Goal: Task Accomplishment & Management: Manage account settings

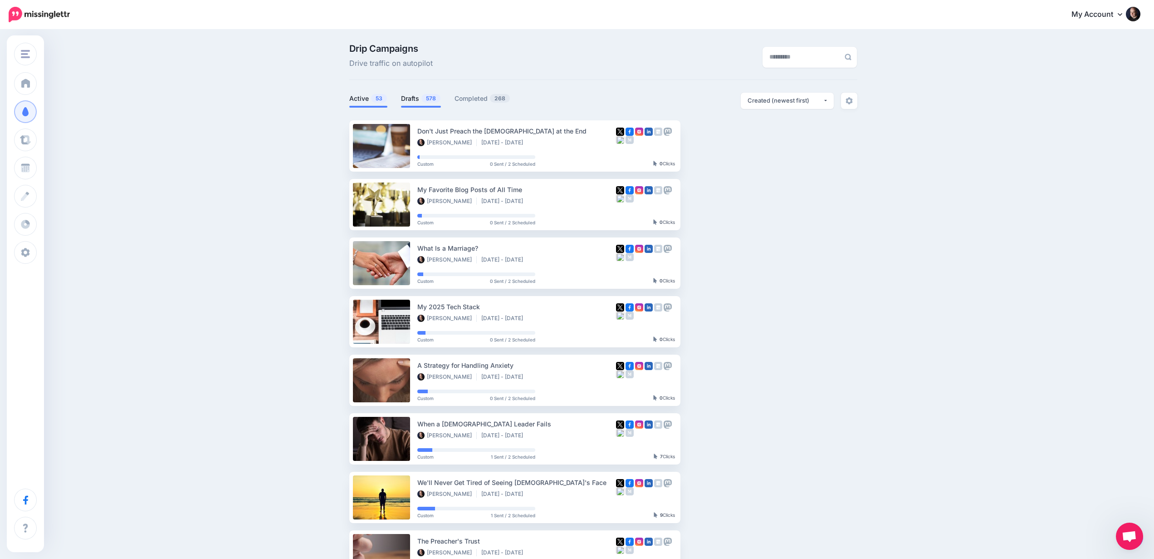
click at [415, 97] on link "Drafts 578" at bounding box center [421, 98] width 40 height 11
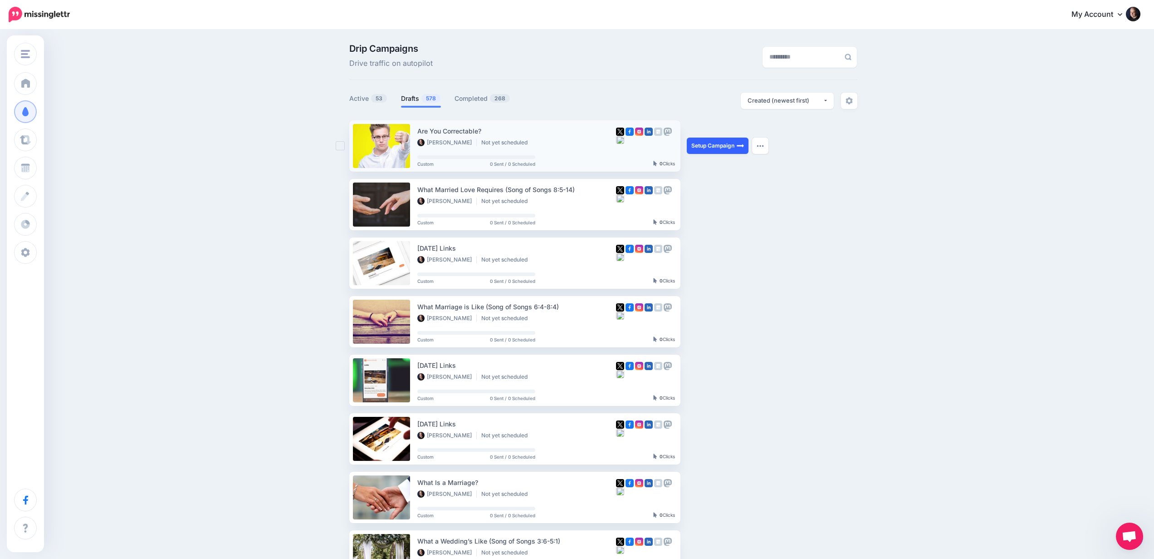
click at [713, 147] on link "Setup Campaign" at bounding box center [718, 146] width 62 height 16
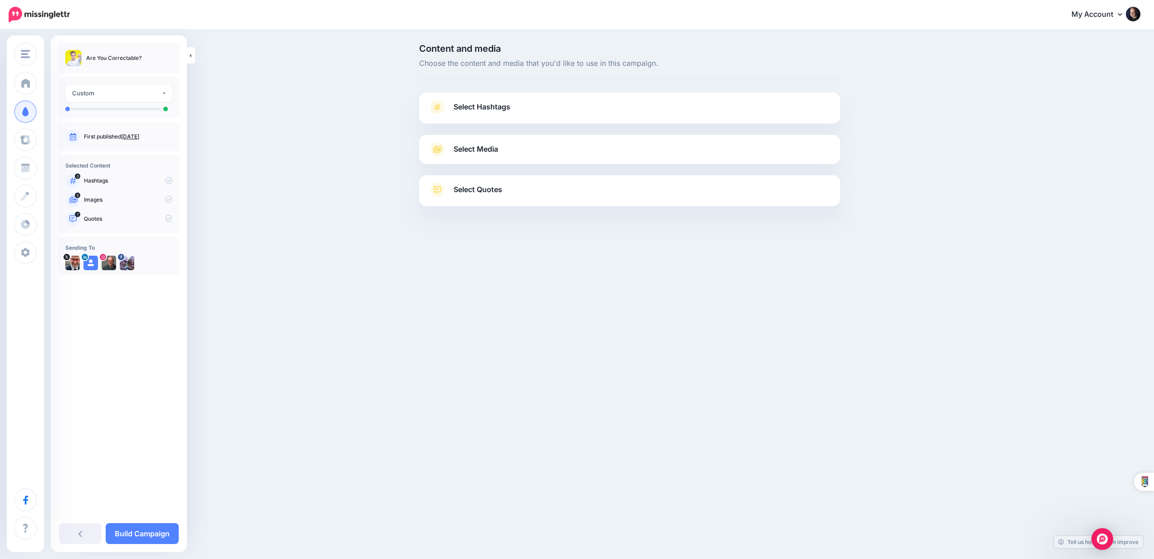
click at [494, 152] on span "Select Media" at bounding box center [476, 149] width 44 height 12
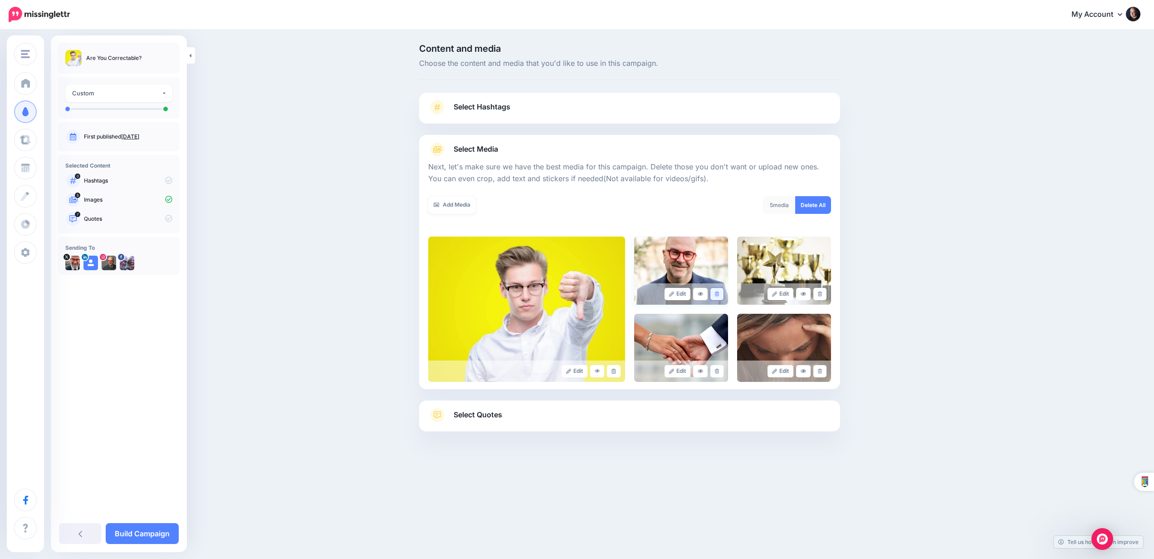
click at [719, 292] on icon at bounding box center [717, 293] width 4 height 5
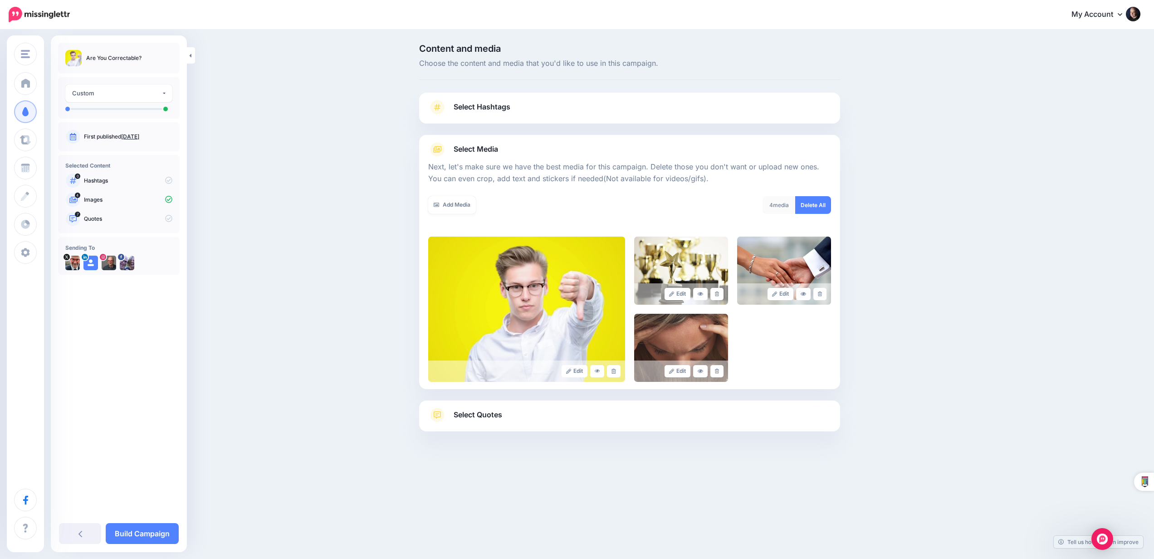
click at [719, 292] on icon at bounding box center [717, 293] width 4 height 5
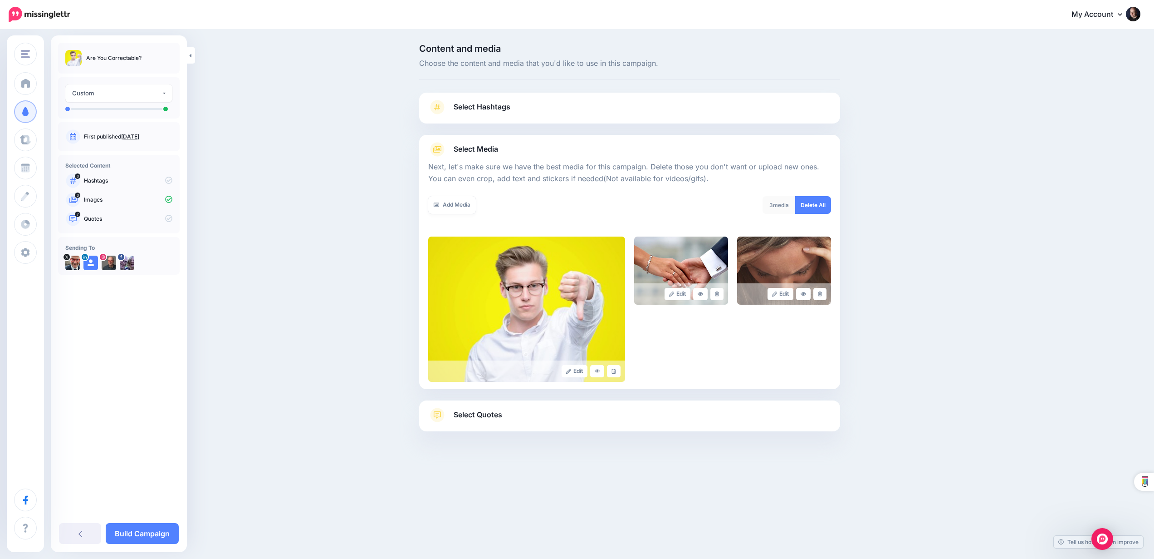
click at [719, 292] on icon at bounding box center [717, 293] width 4 height 5
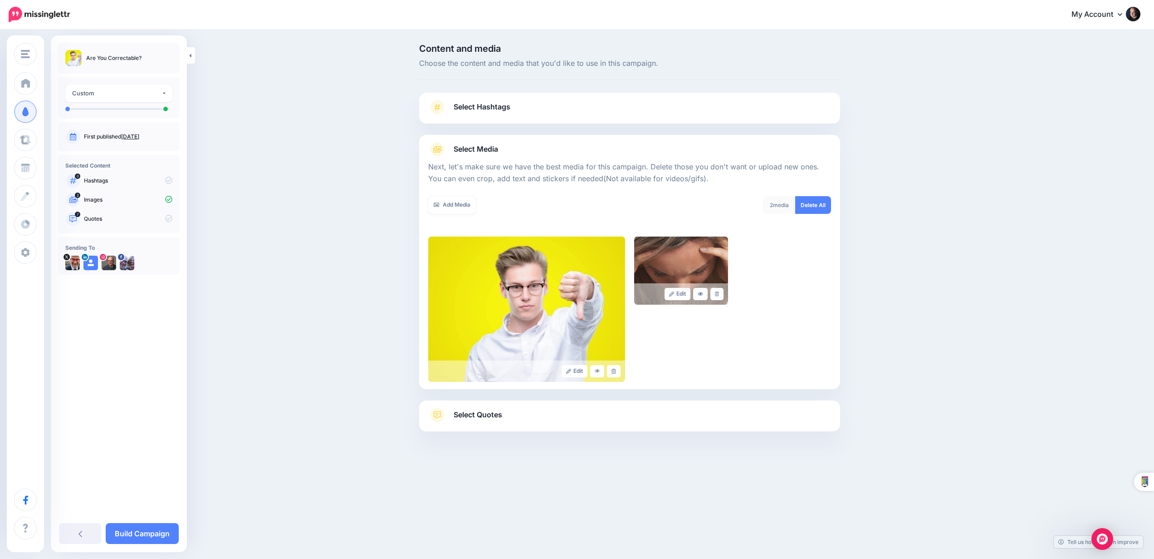
click at [719, 292] on icon at bounding box center [717, 293] width 4 height 5
click at [611, 415] on link "Select Quotes" at bounding box center [629, 420] width 403 height 24
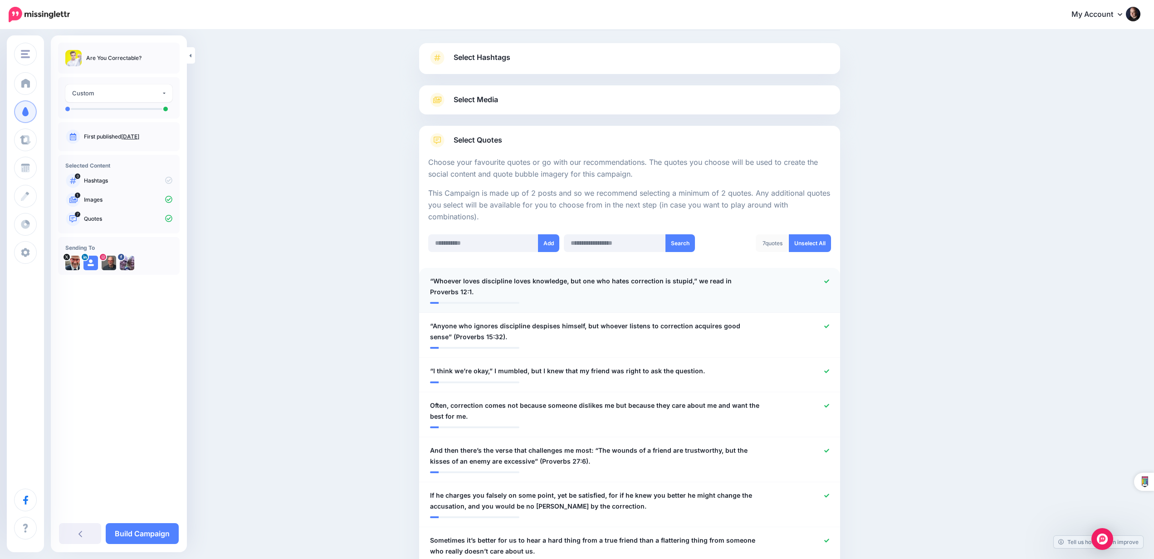
scroll to position [50, 0]
click at [825, 279] on icon at bounding box center [827, 281] width 5 height 4
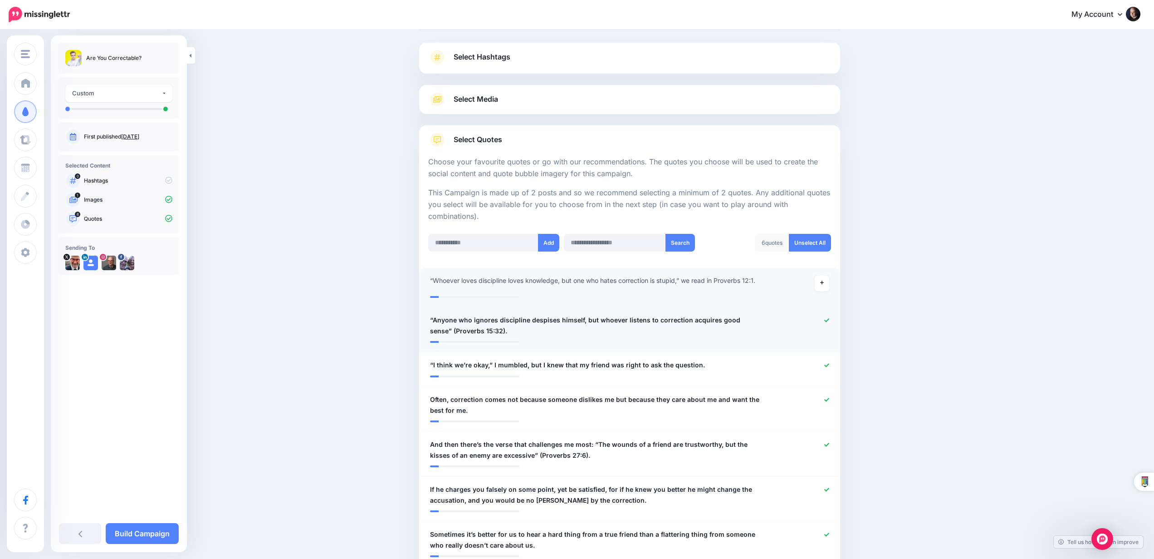
click at [827, 318] on icon at bounding box center [827, 320] width 5 height 5
click at [825, 363] on icon at bounding box center [827, 365] width 5 height 5
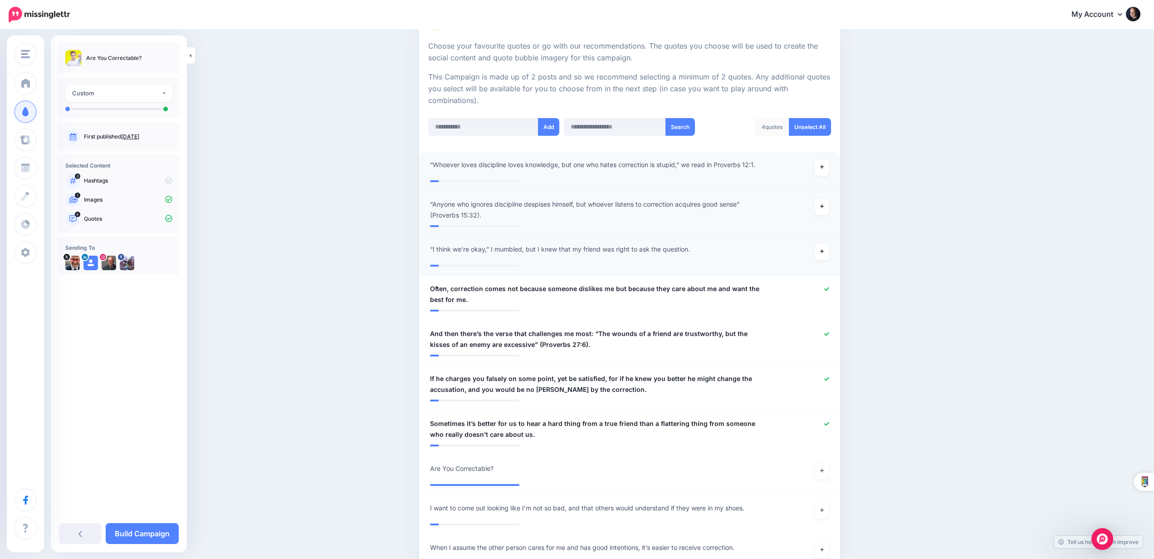
scroll to position [167, 0]
click at [825, 331] on icon at bounding box center [827, 332] width 5 height 5
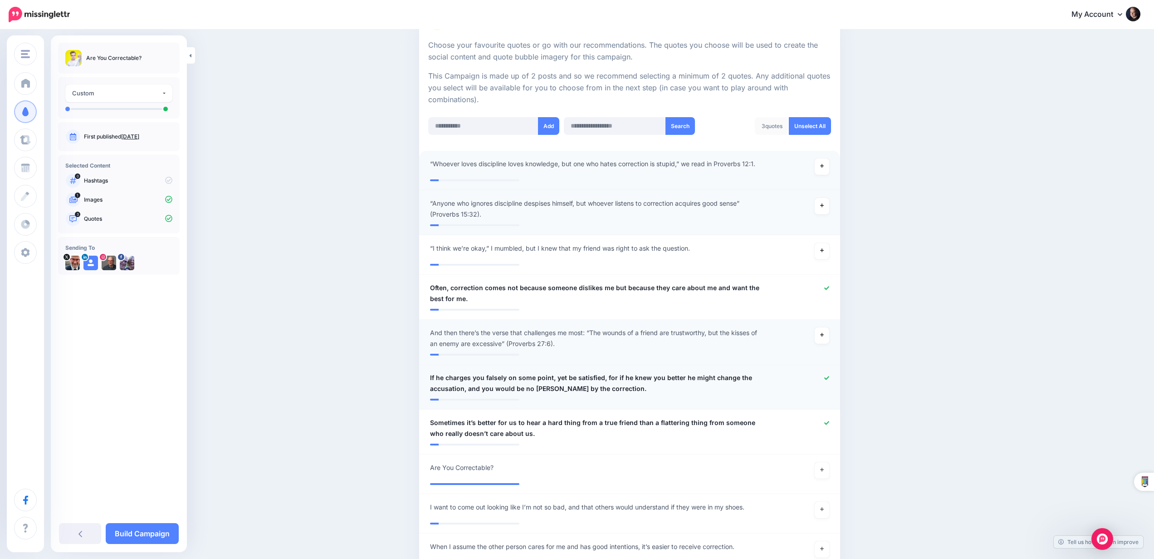
click at [830, 375] on div at bounding box center [801, 383] width 69 height 22
click at [830, 373] on div at bounding box center [801, 384] width 69 height 22
click at [829, 376] on icon at bounding box center [827, 378] width 5 height 4
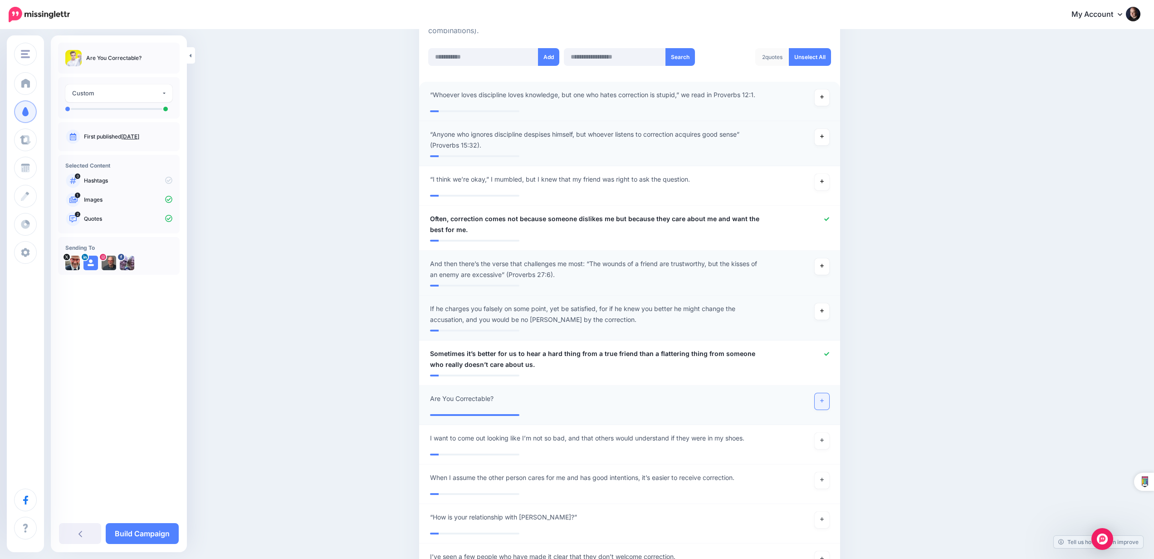
click at [824, 397] on link at bounding box center [822, 401] width 15 height 16
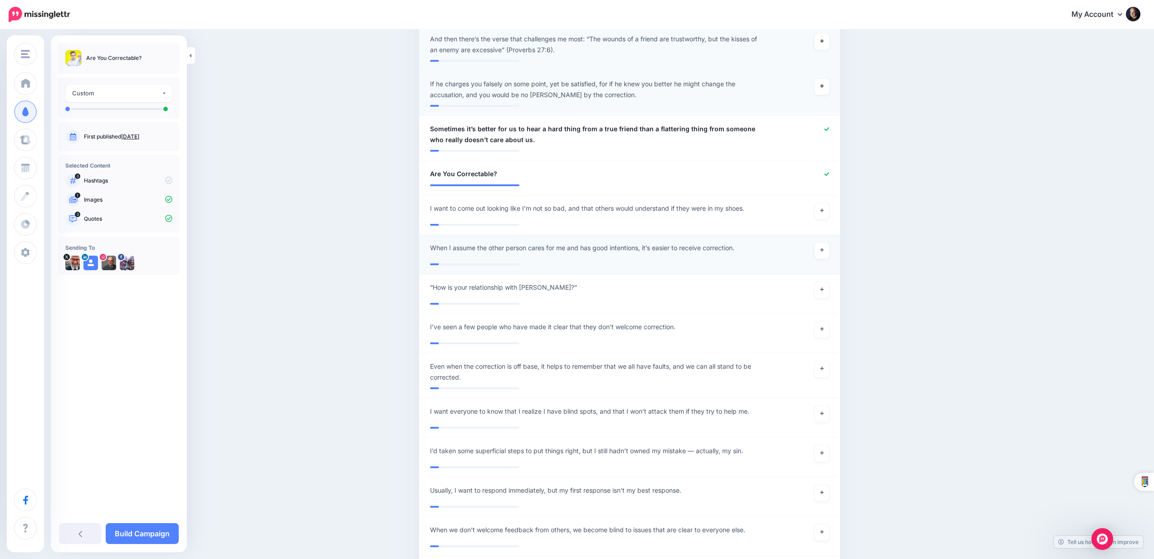
scroll to position [461, 0]
click at [822, 367] on icon at bounding box center [822, 367] width 4 height 5
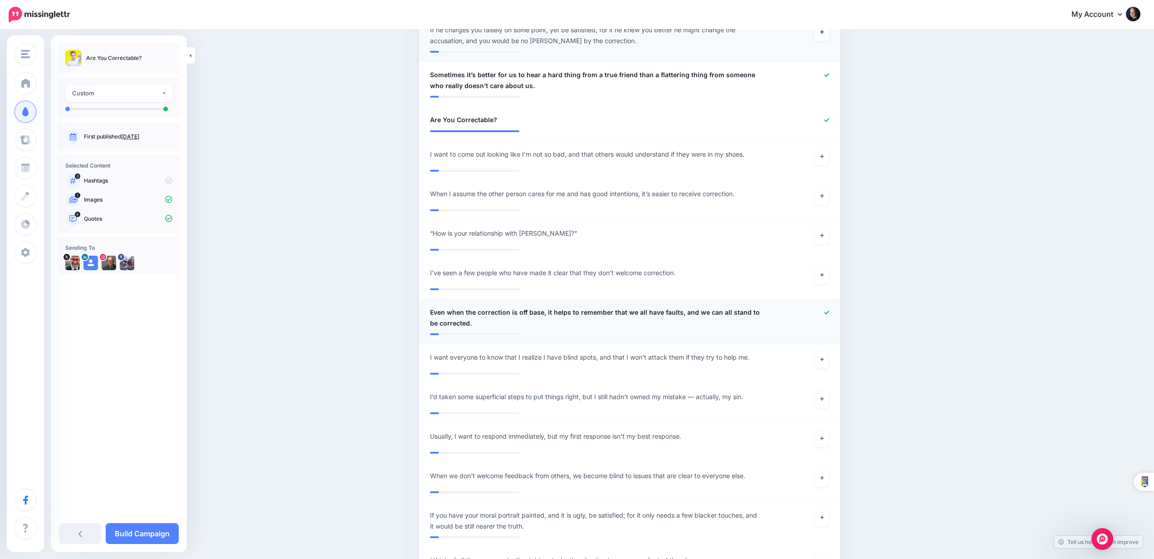
scroll to position [515, 0]
click at [828, 474] on link at bounding box center [822, 478] width 15 height 16
click at [166, 533] on link "Build Campaign" at bounding box center [142, 533] width 73 height 21
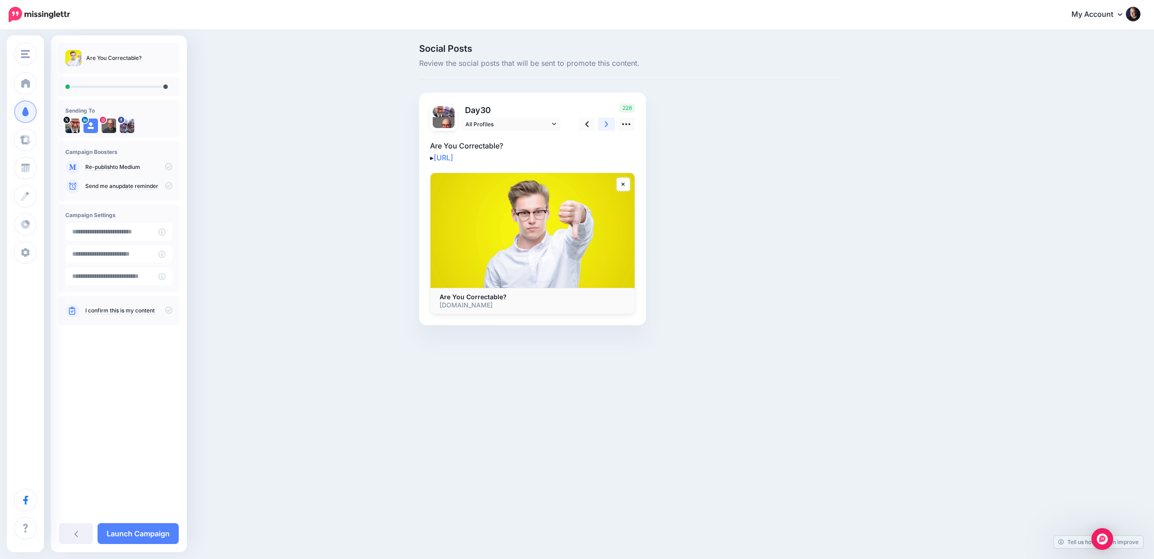
click at [605, 125] on icon at bounding box center [607, 124] width 4 height 10
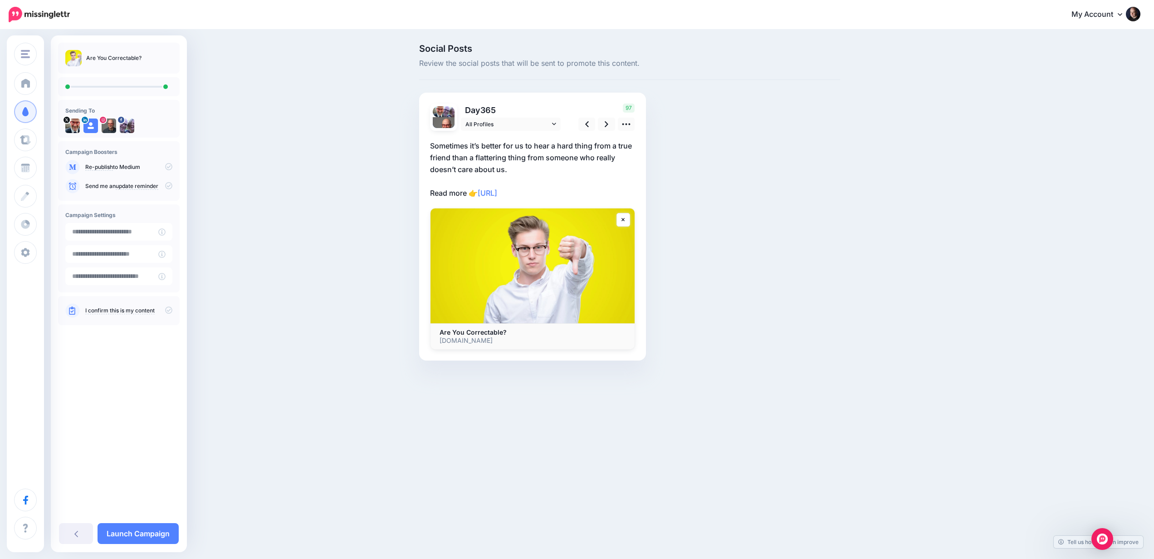
click at [171, 312] on icon at bounding box center [168, 309] width 7 height 7
click at [156, 529] on link "Launch Campaign" at bounding box center [138, 533] width 81 height 21
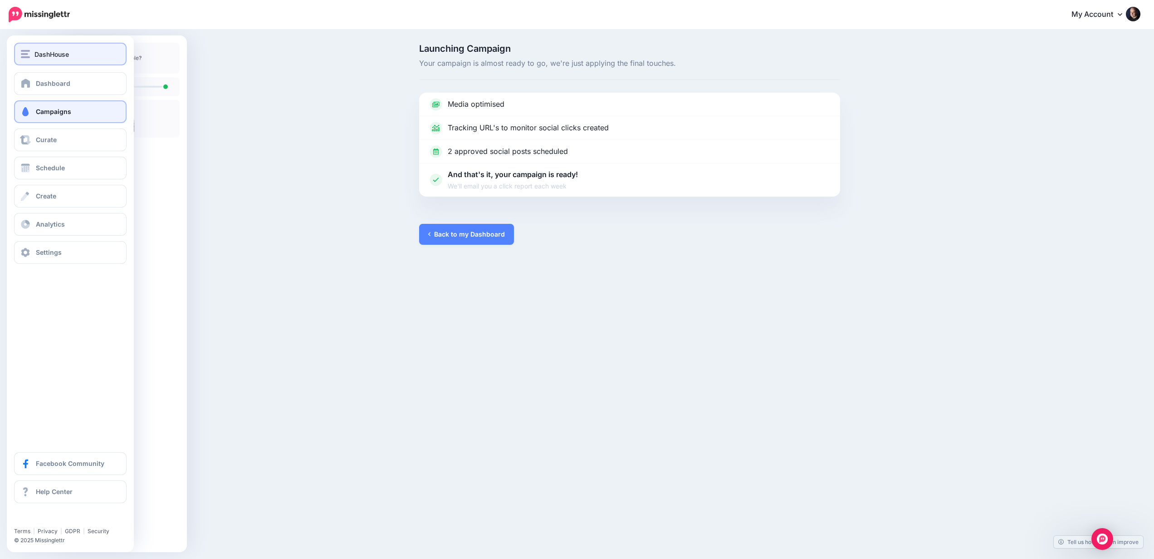
click at [31, 57] on div "DashHouse" at bounding box center [70, 54] width 99 height 10
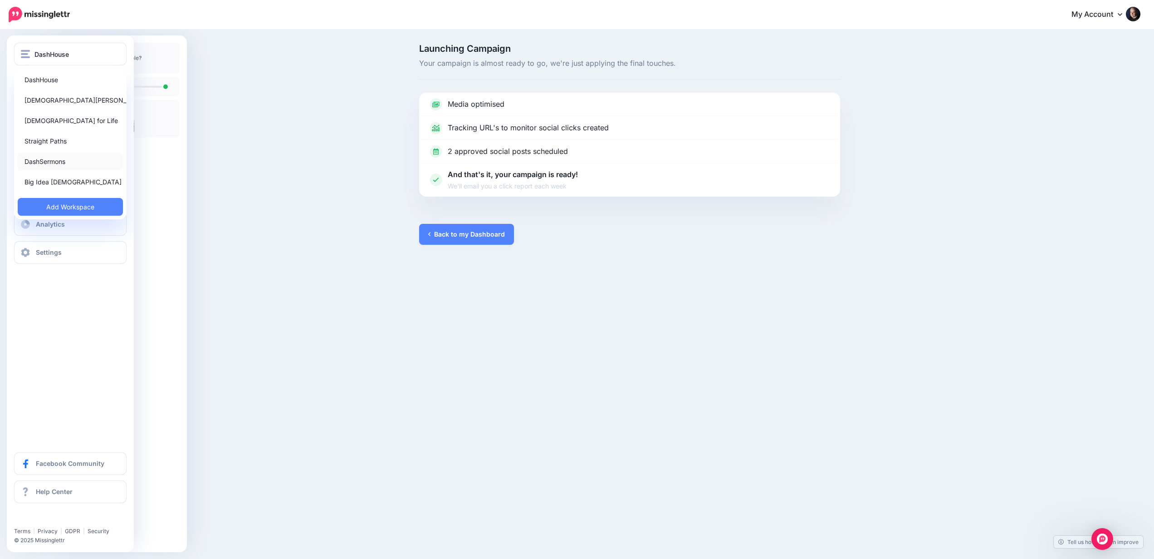
click at [64, 159] on link "DashSermons" at bounding box center [70, 161] width 105 height 18
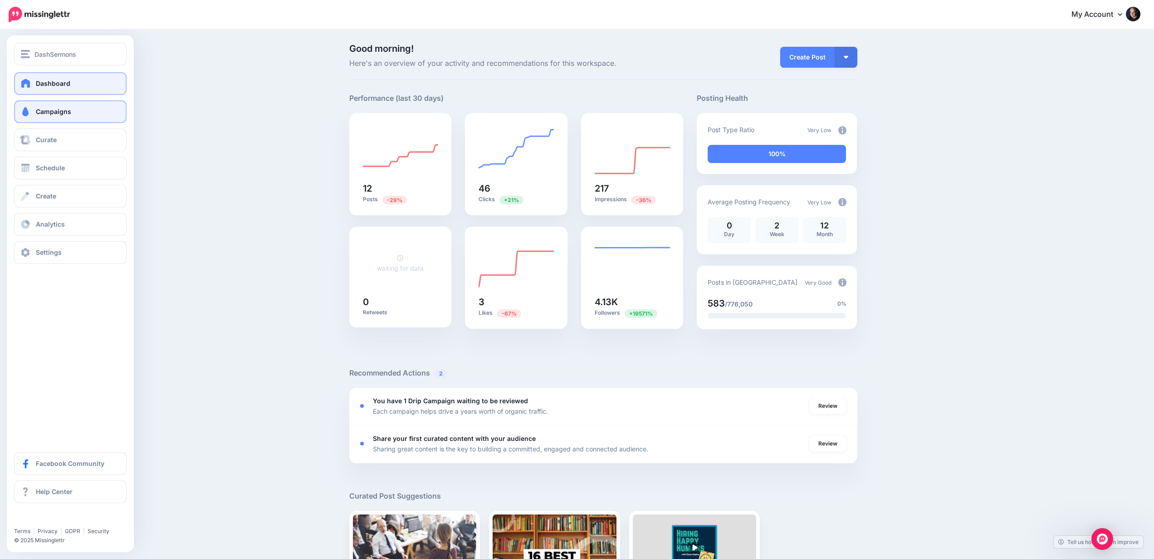
click at [69, 117] on link "Campaigns" at bounding box center [70, 111] width 113 height 23
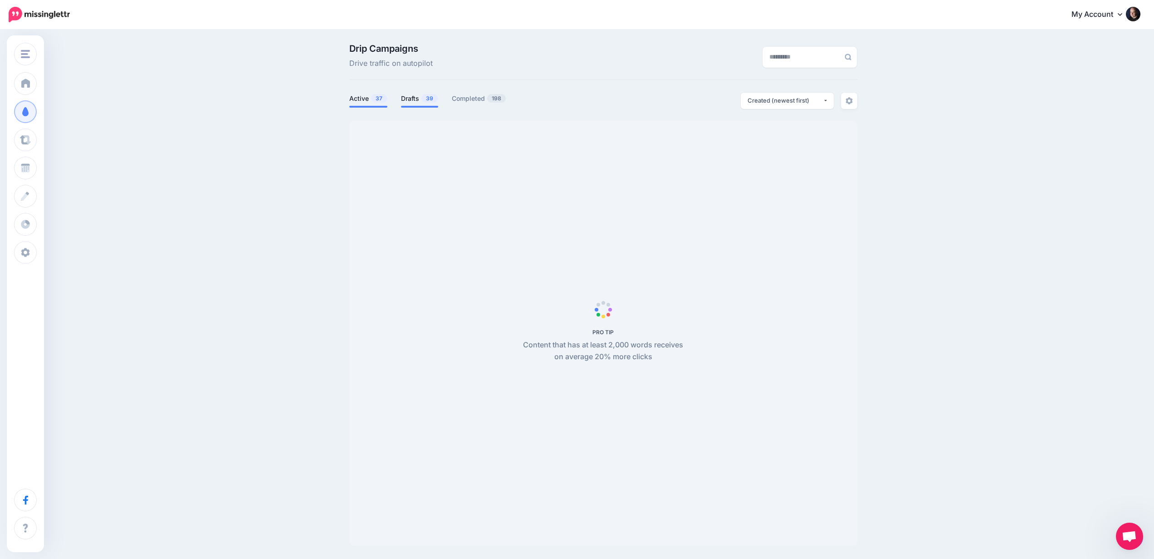
click at [409, 99] on link "Drafts 39" at bounding box center [419, 98] width 37 height 11
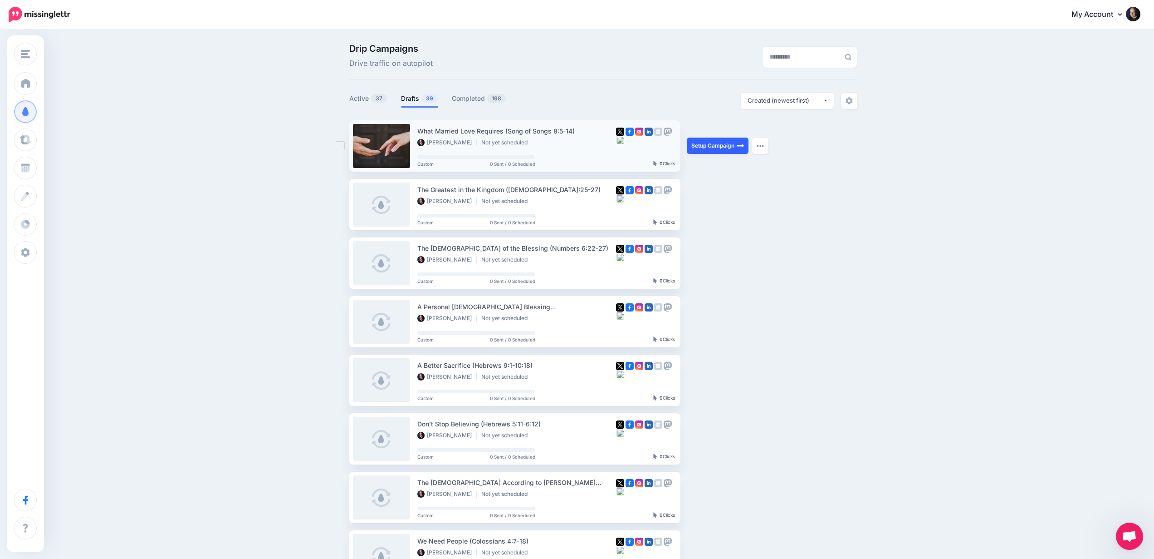
click at [702, 146] on link "Setup Campaign" at bounding box center [718, 146] width 62 height 16
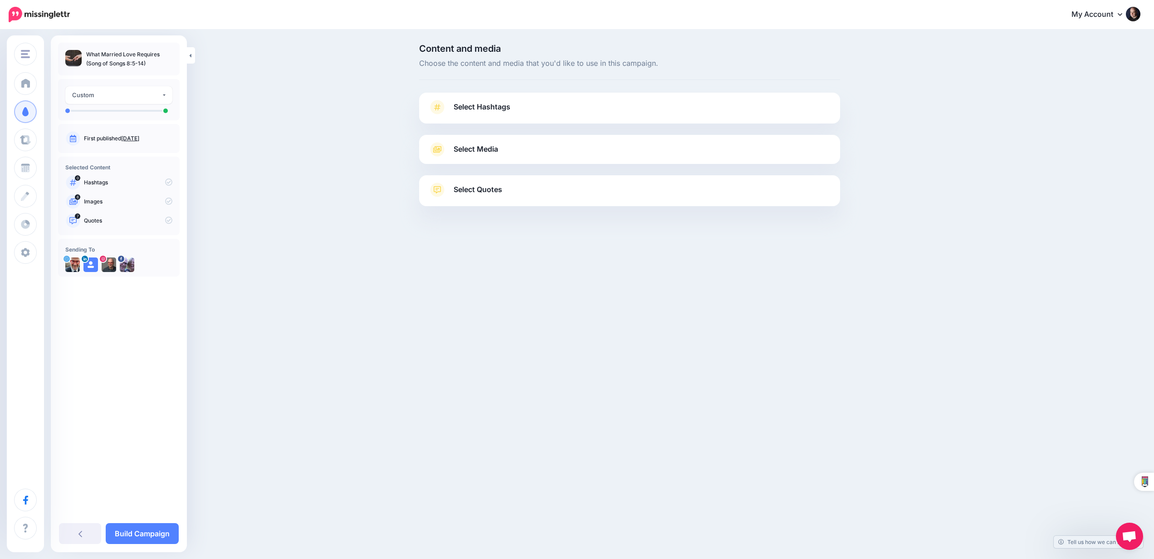
click at [576, 155] on link "Select Media" at bounding box center [629, 149] width 403 height 15
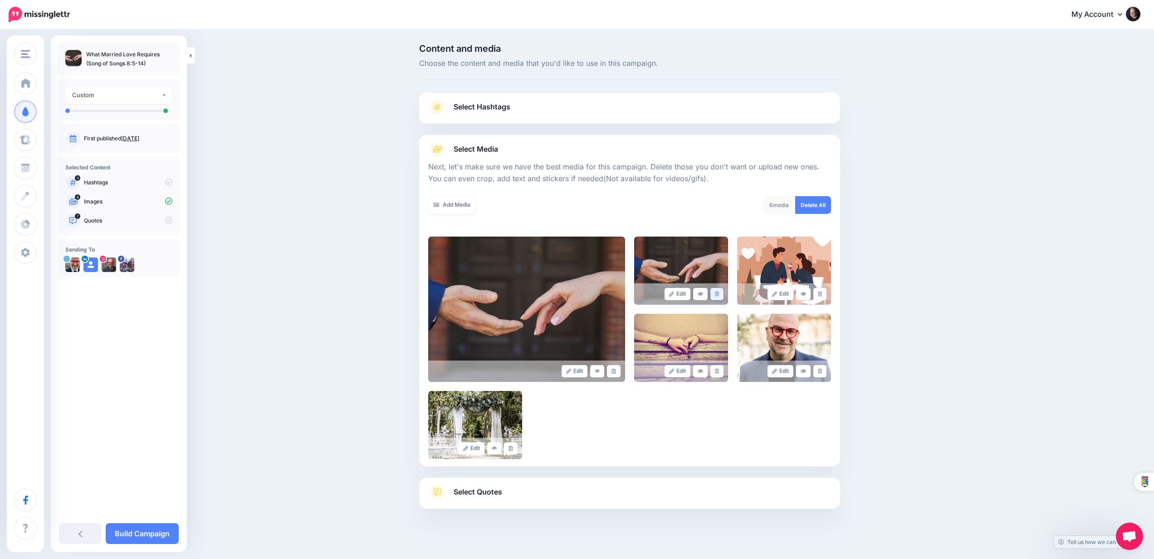
click at [719, 293] on icon at bounding box center [717, 293] width 4 height 5
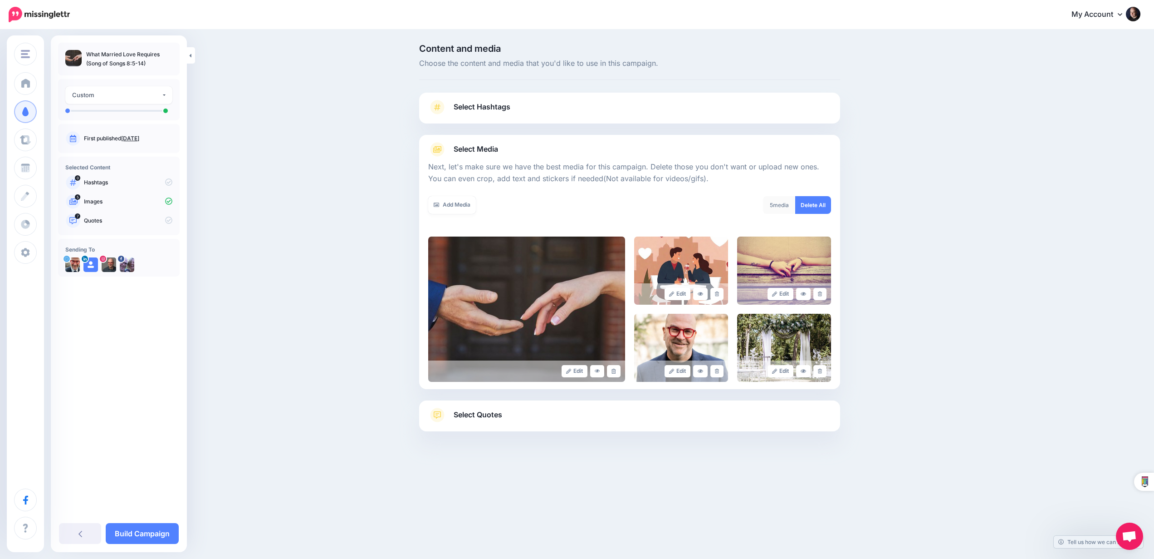
click at [719, 293] on icon at bounding box center [717, 293] width 4 height 5
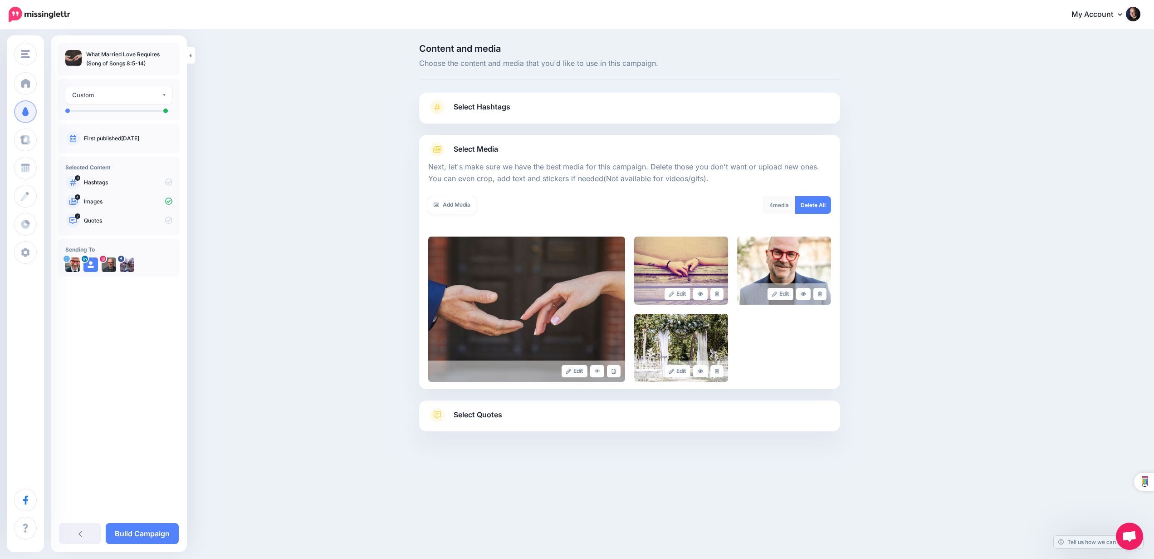
click at [719, 293] on icon at bounding box center [717, 293] width 4 height 5
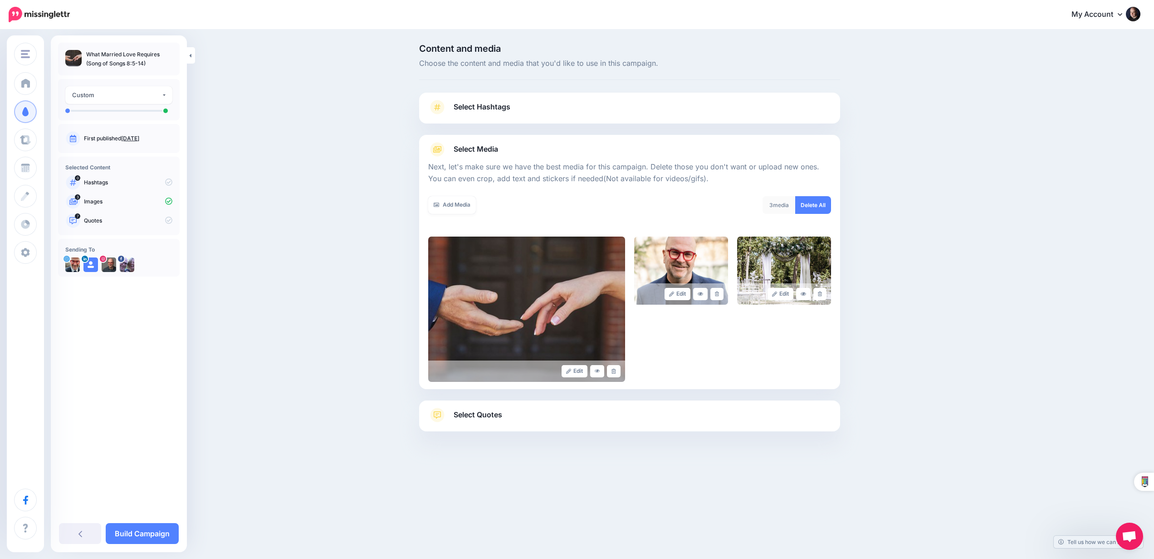
click at [719, 293] on icon at bounding box center [717, 293] width 4 height 5
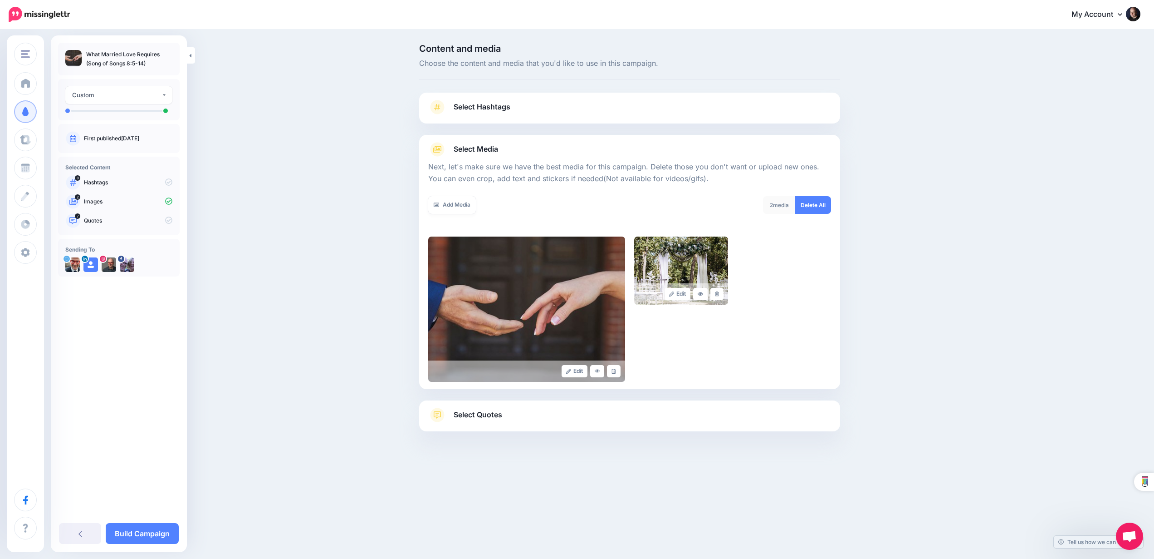
click at [719, 293] on icon at bounding box center [717, 293] width 4 height 5
click at [642, 415] on link "Select Quotes" at bounding box center [629, 420] width 403 height 24
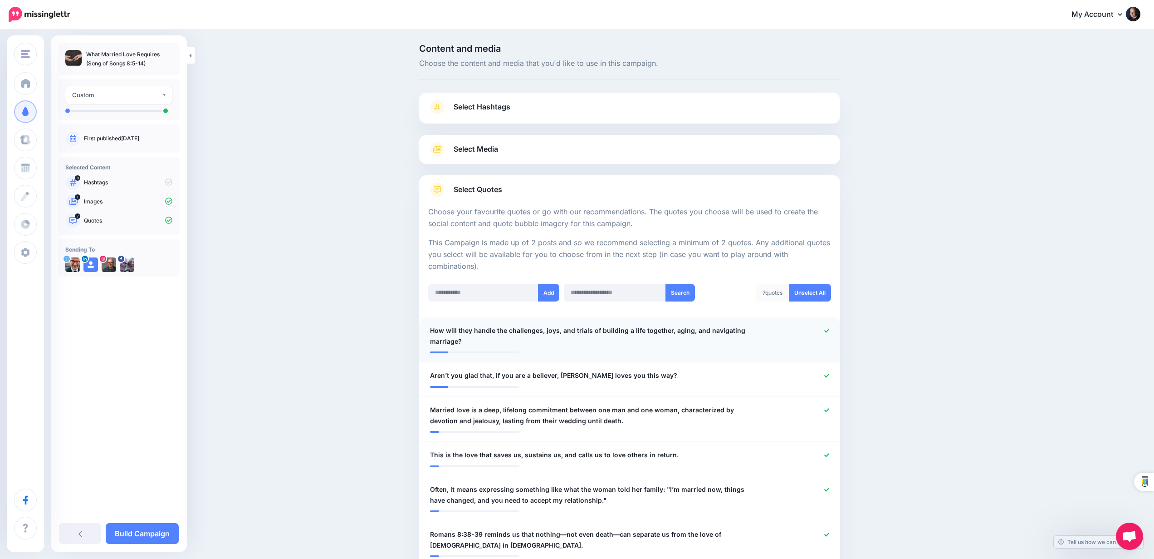
click at [825, 329] on icon at bounding box center [827, 330] width 5 height 5
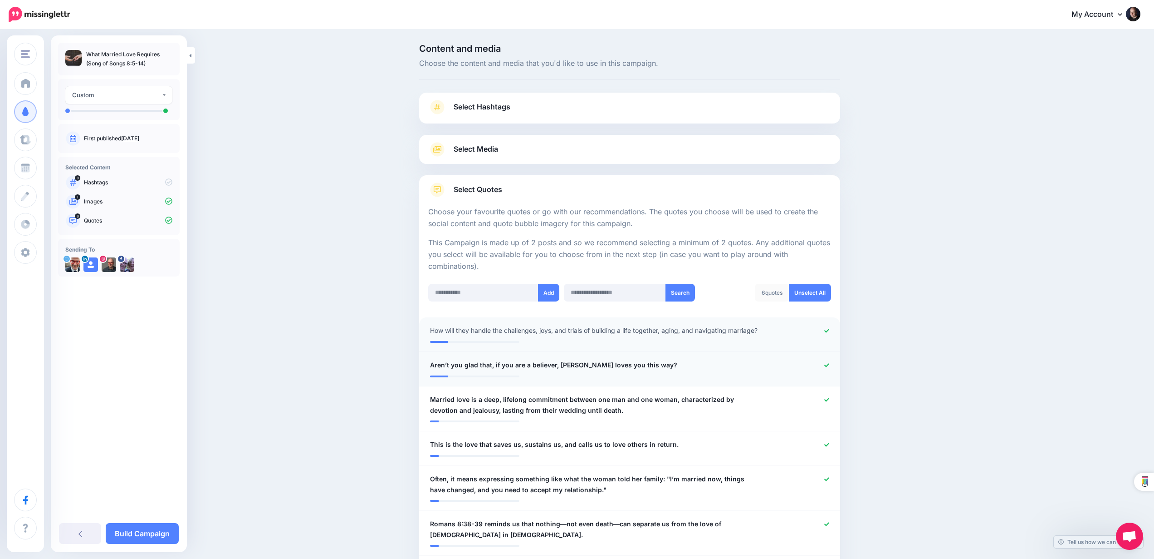
click at [826, 363] on icon at bounding box center [827, 365] width 5 height 4
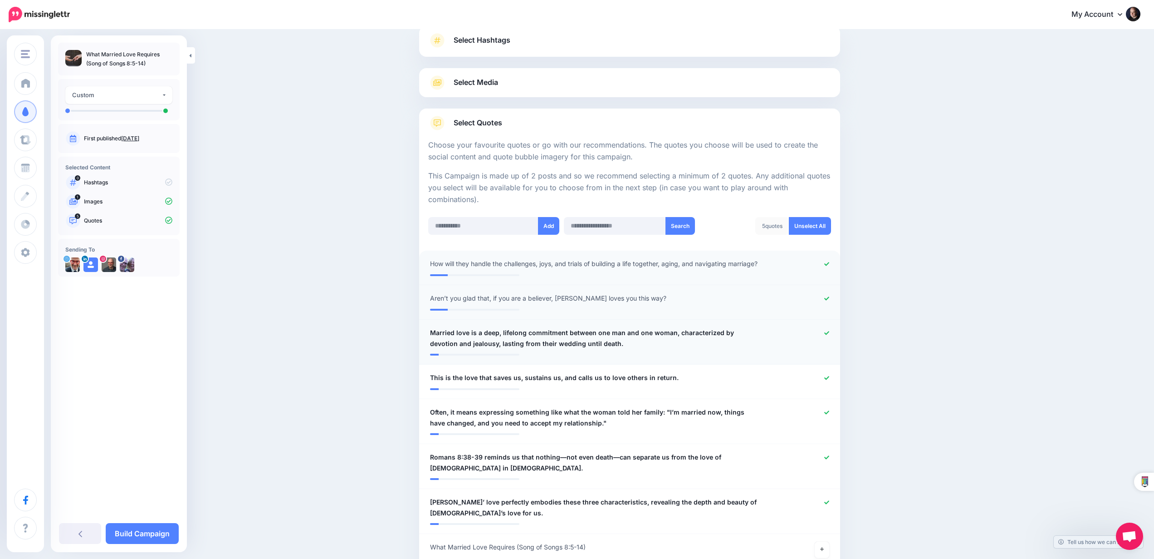
scroll to position [68, 0]
click at [826, 376] on icon at bounding box center [827, 376] width 5 height 5
click at [825, 411] on icon at bounding box center [827, 411] width 5 height 5
click at [829, 454] on icon at bounding box center [827, 456] width 5 height 5
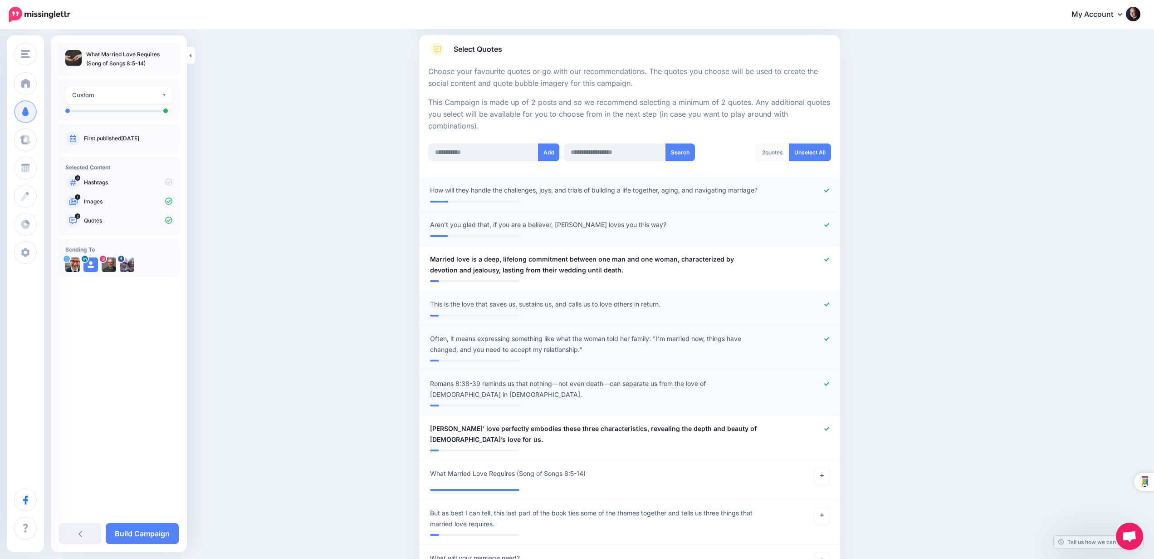
scroll to position [143, 0]
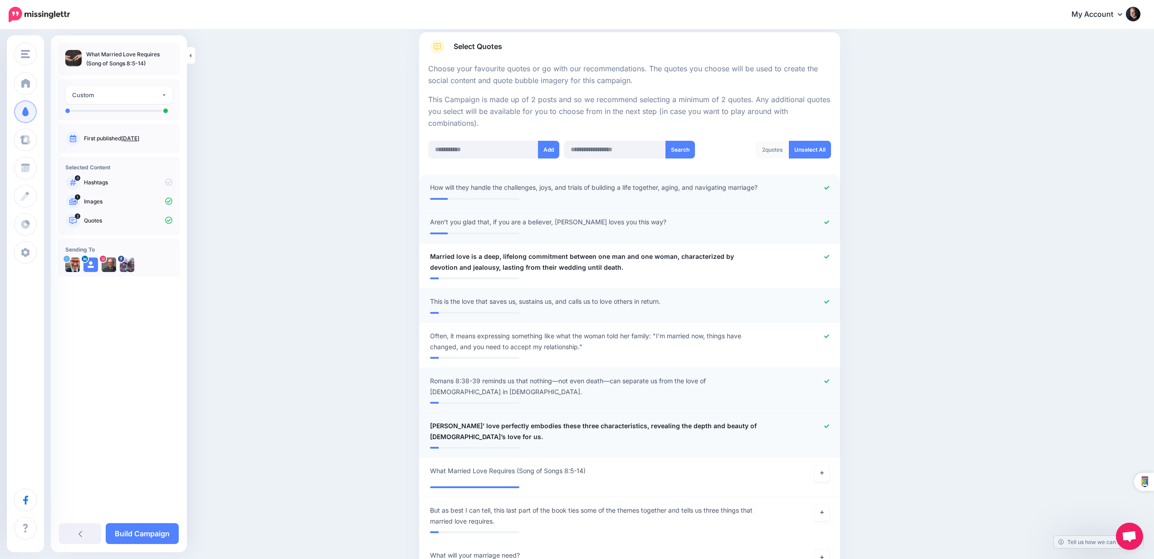
click at [823, 420] on div at bounding box center [801, 431] width 69 height 22
click at [827, 465] on link at bounding box center [822, 473] width 15 height 16
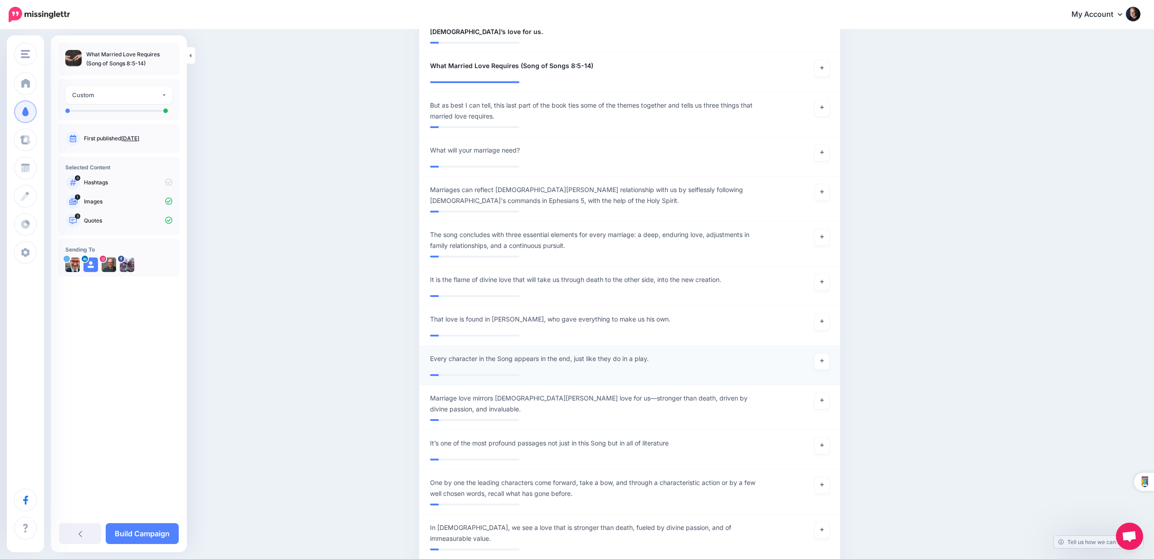
scroll to position [549, 0]
click at [160, 529] on link "Build Campaign" at bounding box center [142, 533] width 73 height 21
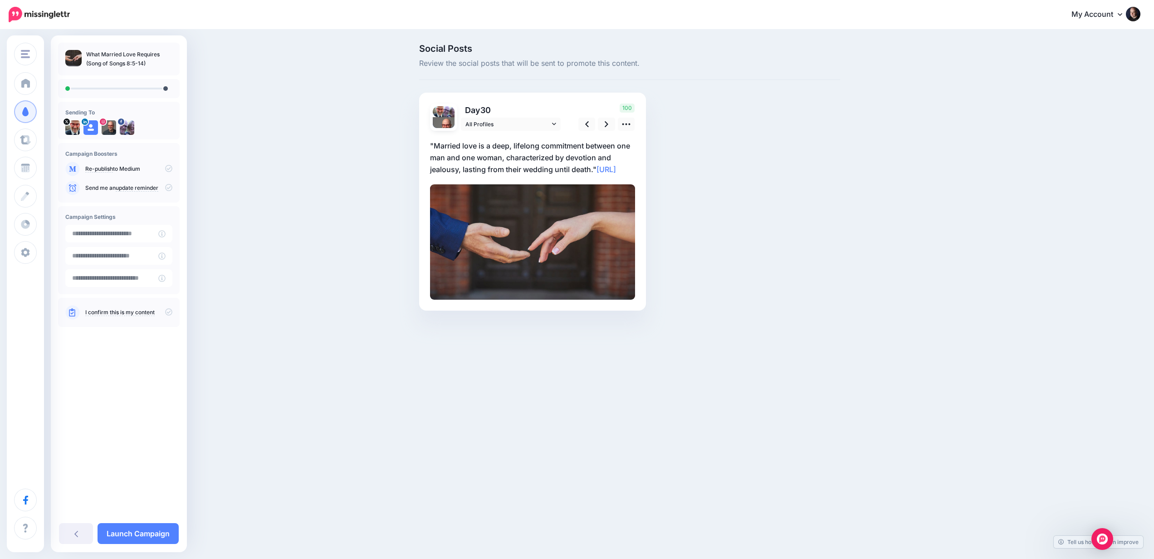
click at [541, 159] on p ""Married love is a deep, lifelong commitment between one man and one woman, cha…" at bounding box center [532, 157] width 205 height 35
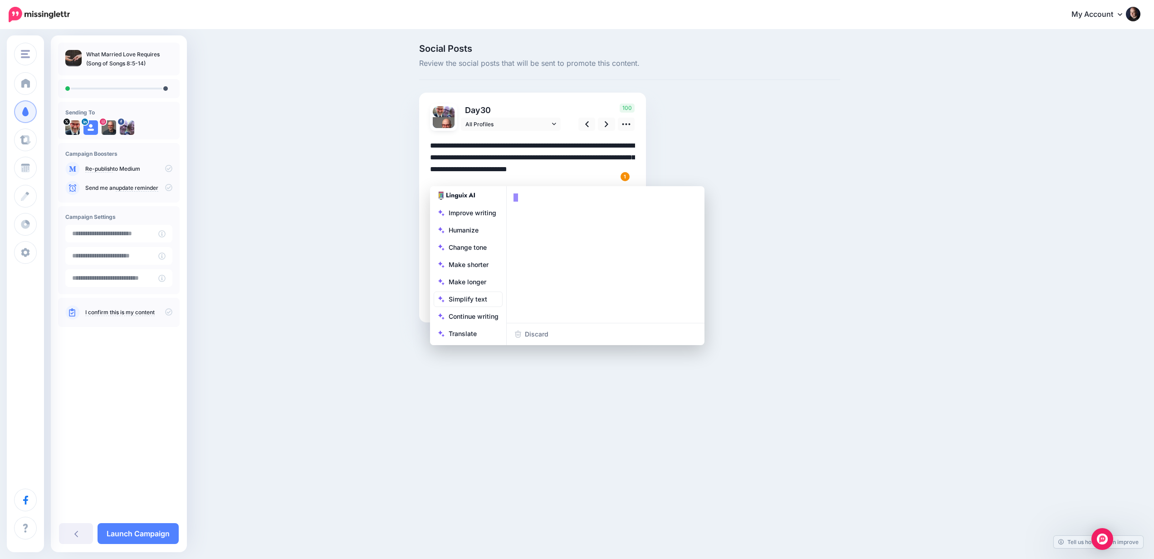
click at [436, 147] on textarea "**********" at bounding box center [532, 163] width 205 height 47
click at [605, 170] on textarea "**********" at bounding box center [532, 163] width 205 height 47
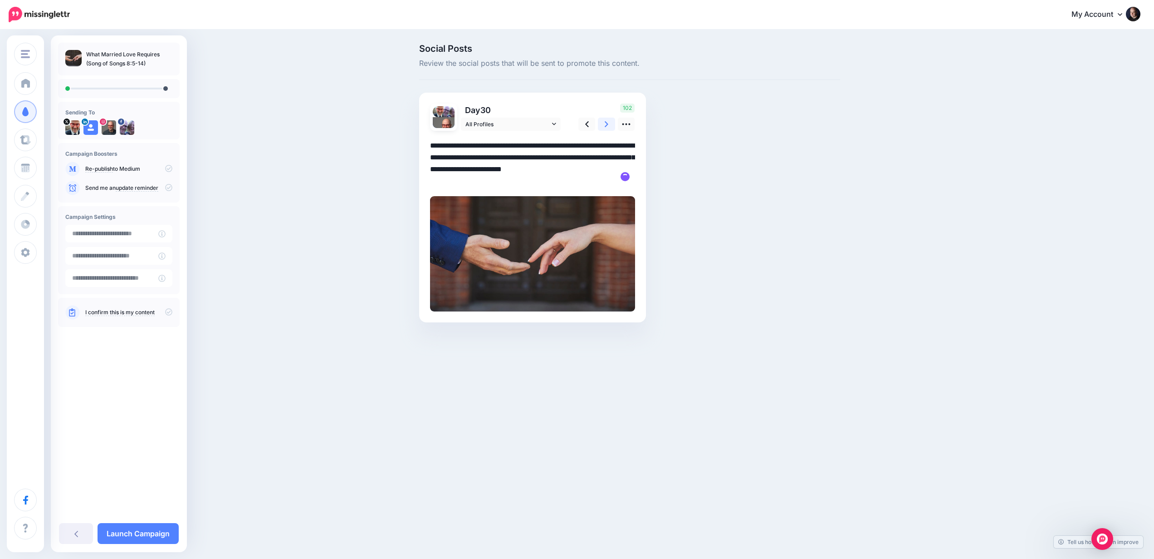
click at [610, 123] on link at bounding box center [606, 124] width 17 height 13
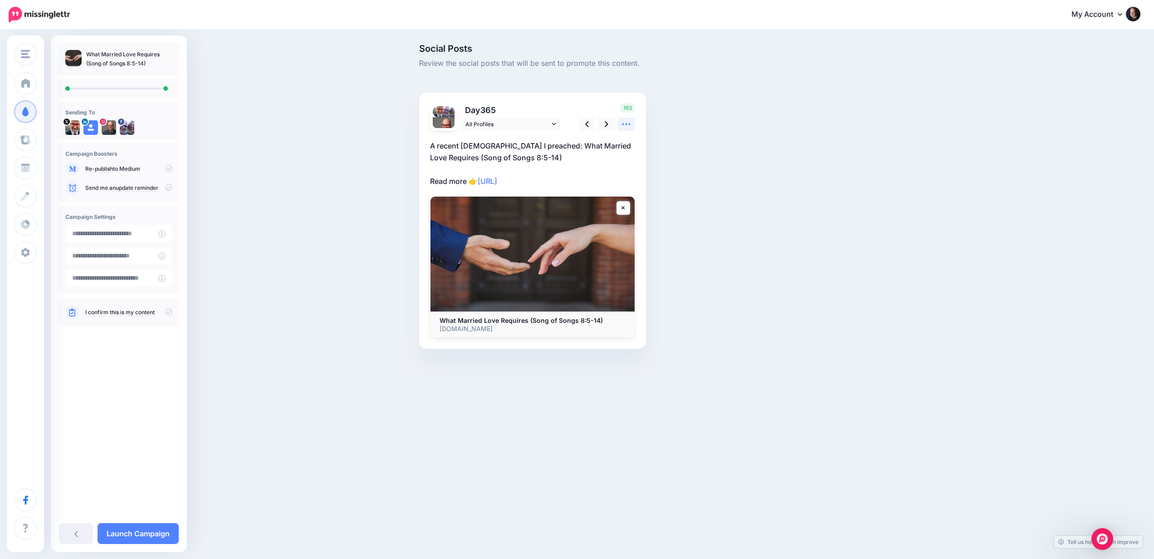
click at [627, 124] on icon at bounding box center [627, 124] width 10 height 10
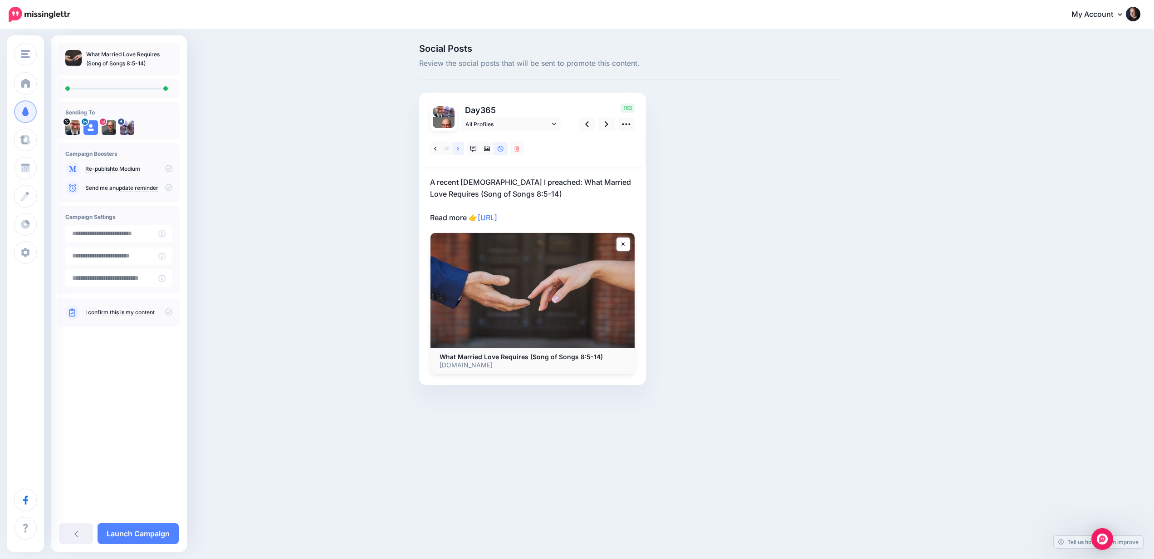
click at [459, 146] on icon at bounding box center [458, 149] width 2 height 6
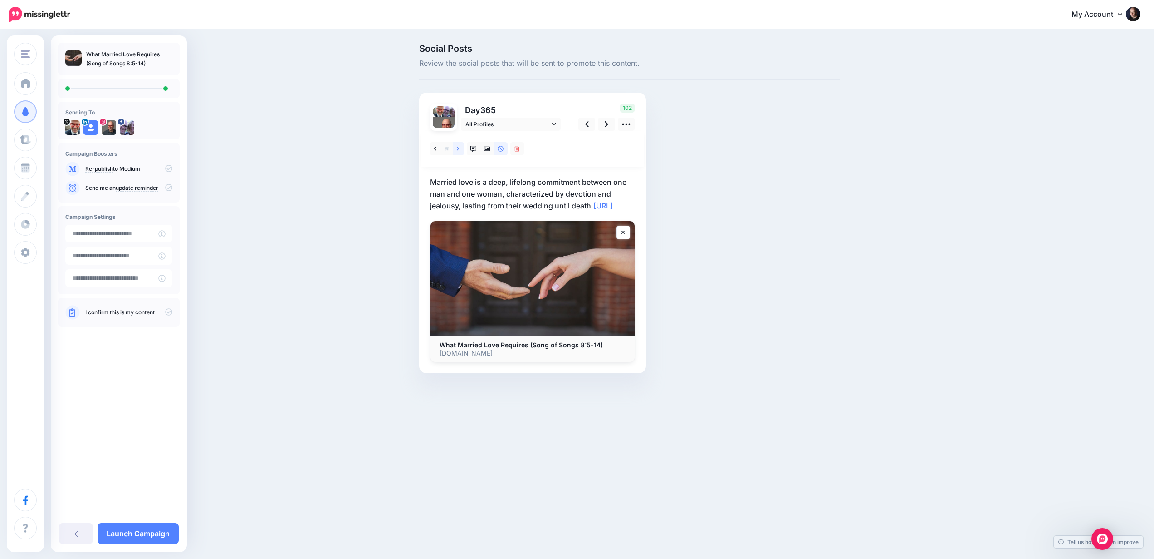
click at [459, 146] on icon at bounding box center [458, 149] width 2 height 6
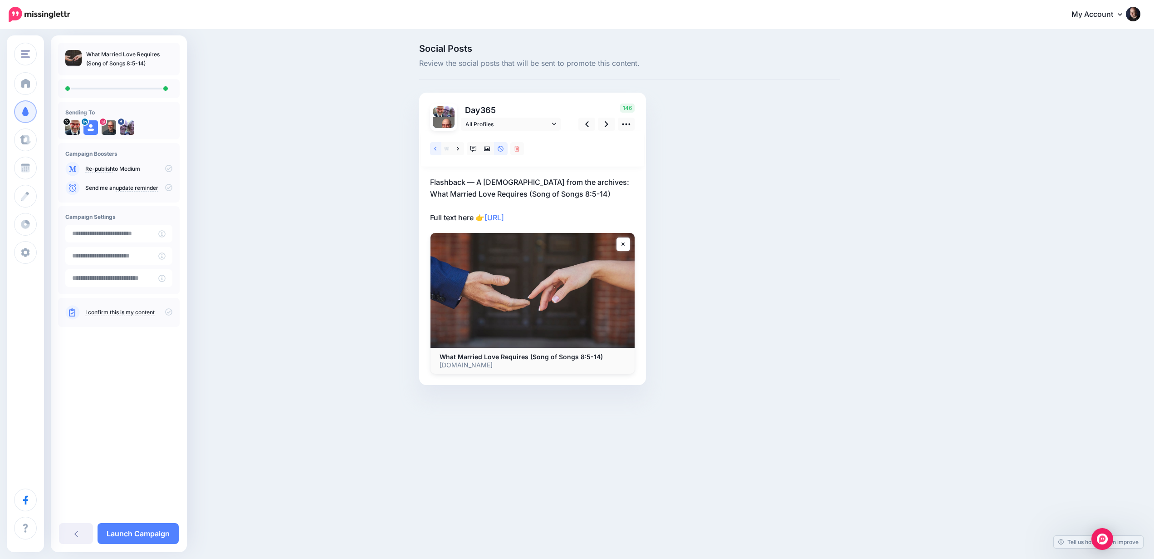
click at [435, 148] on icon at bounding box center [435, 149] width 2 height 4
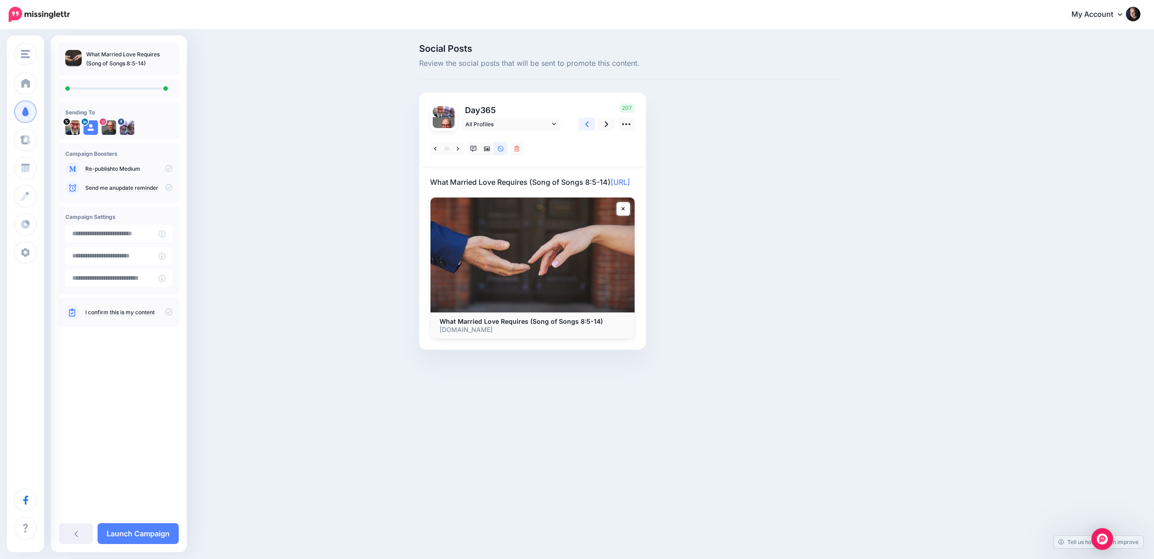
scroll to position [0, 0]
click at [585, 124] on icon at bounding box center [587, 124] width 4 height 6
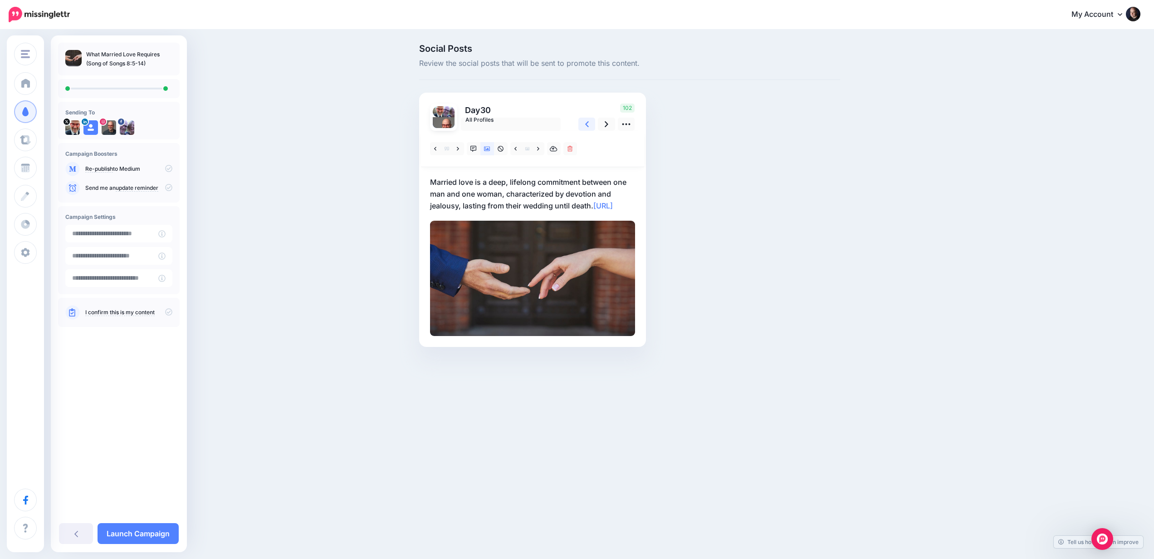
scroll to position [0, 0]
click at [463, 145] on link at bounding box center [458, 148] width 11 height 13
click at [459, 147] on icon at bounding box center [458, 149] width 2 height 6
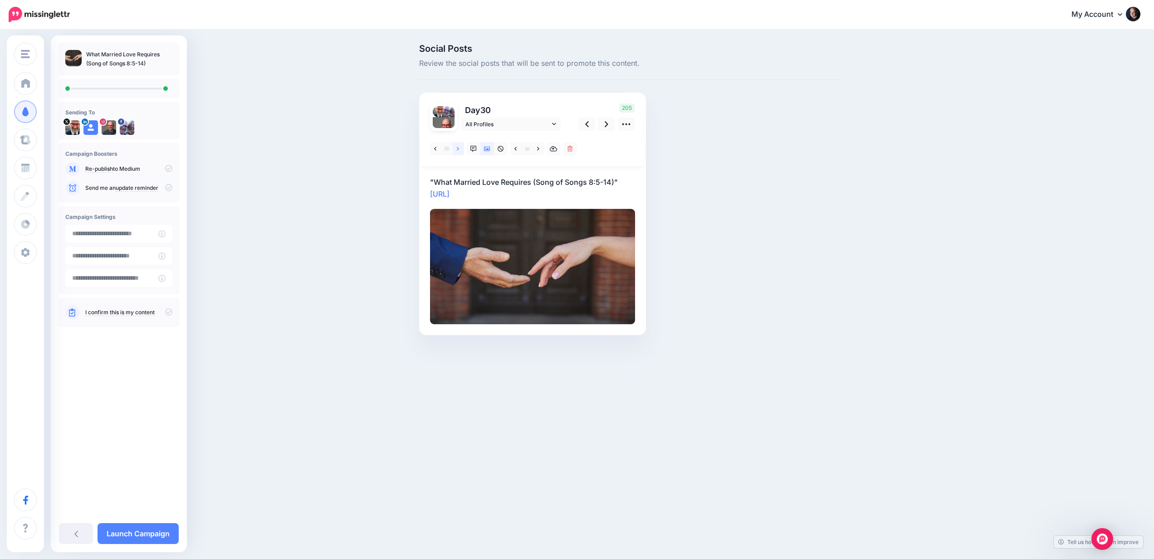
click at [459, 147] on icon at bounding box center [458, 149] width 2 height 6
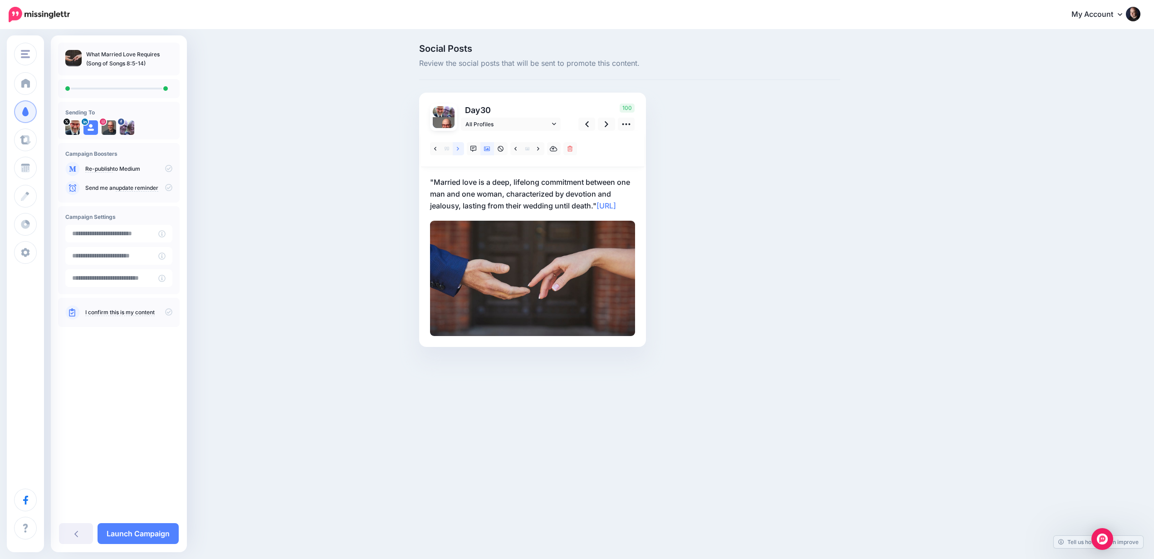
click at [459, 147] on icon at bounding box center [458, 149] width 2 height 6
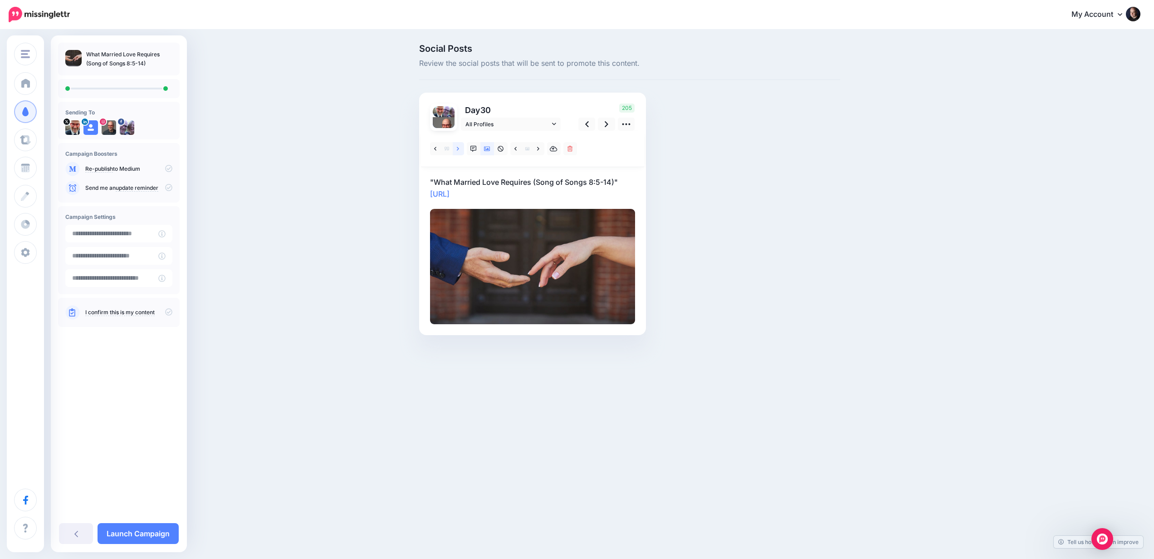
click at [459, 147] on icon at bounding box center [458, 149] width 2 height 6
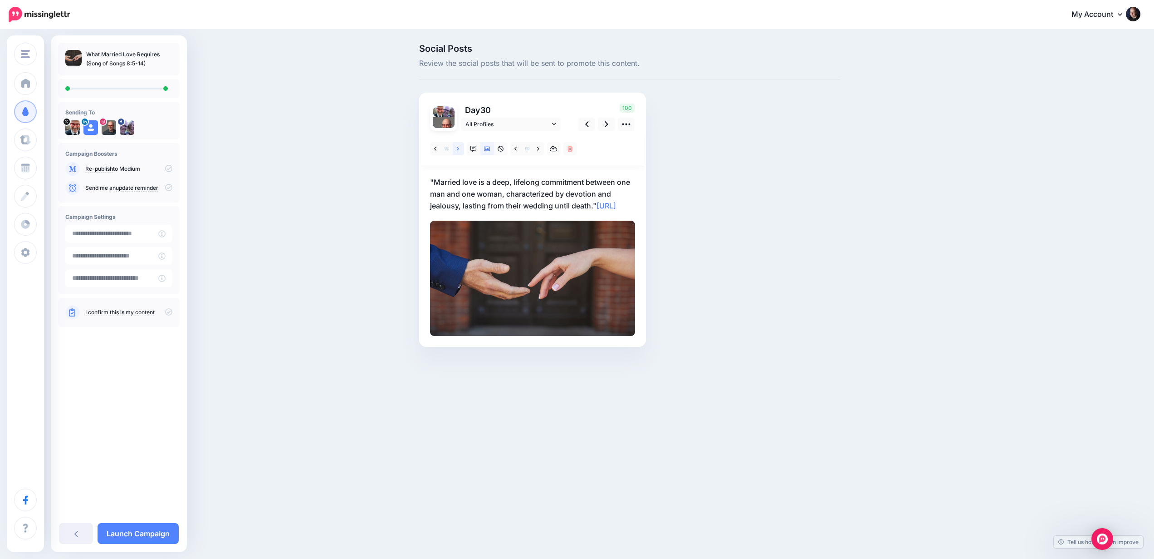
click at [459, 147] on icon at bounding box center [458, 149] width 2 height 6
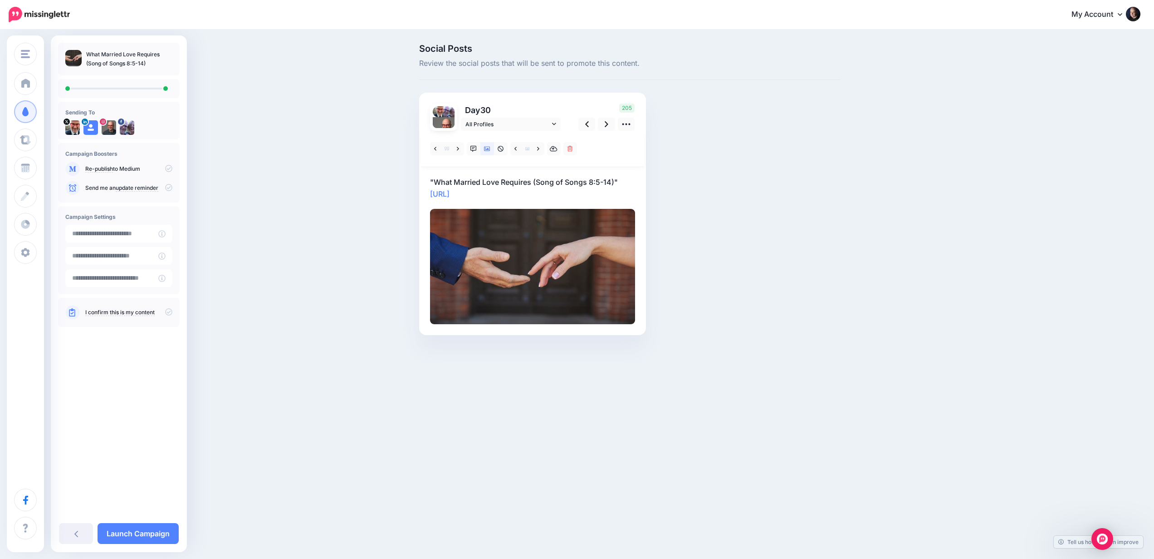
click at [436, 181] on p ""What Married Love Requires (Song of Songs 8:5-14)" https://lttr.ai/AiPpv" at bounding box center [532, 188] width 205 height 24
click at [436, 181] on textarea "**********" at bounding box center [532, 188] width 205 height 24
click at [614, 180] on textarea "**********" at bounding box center [532, 188] width 205 height 24
type textarea "**********"
click at [608, 123] on icon at bounding box center [607, 124] width 4 height 10
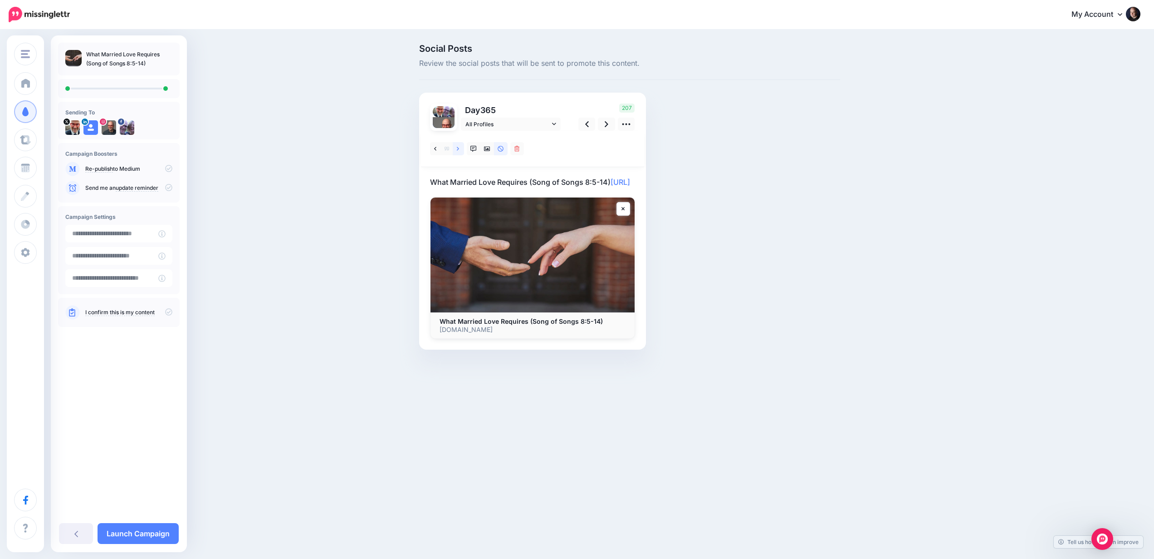
click at [461, 145] on link at bounding box center [458, 148] width 11 height 13
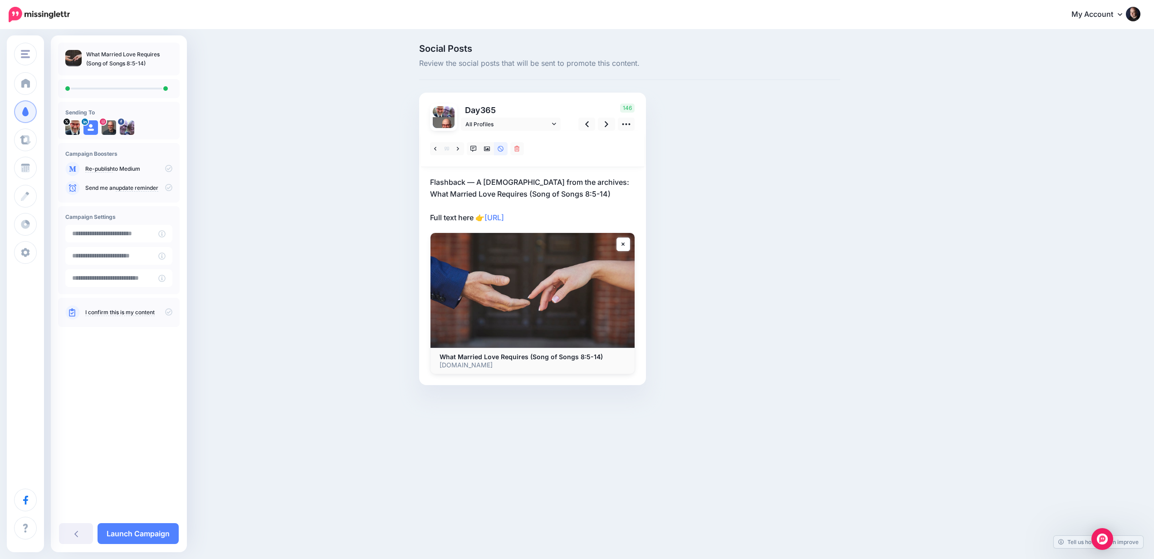
click at [697, 142] on div "Social Posts Review the social posts that will be sent to promote this content.…" at bounding box center [630, 228] width 435 height 368
click at [170, 314] on icon at bounding box center [168, 311] width 7 height 7
click at [141, 533] on link "Launch Campaign" at bounding box center [138, 533] width 81 height 21
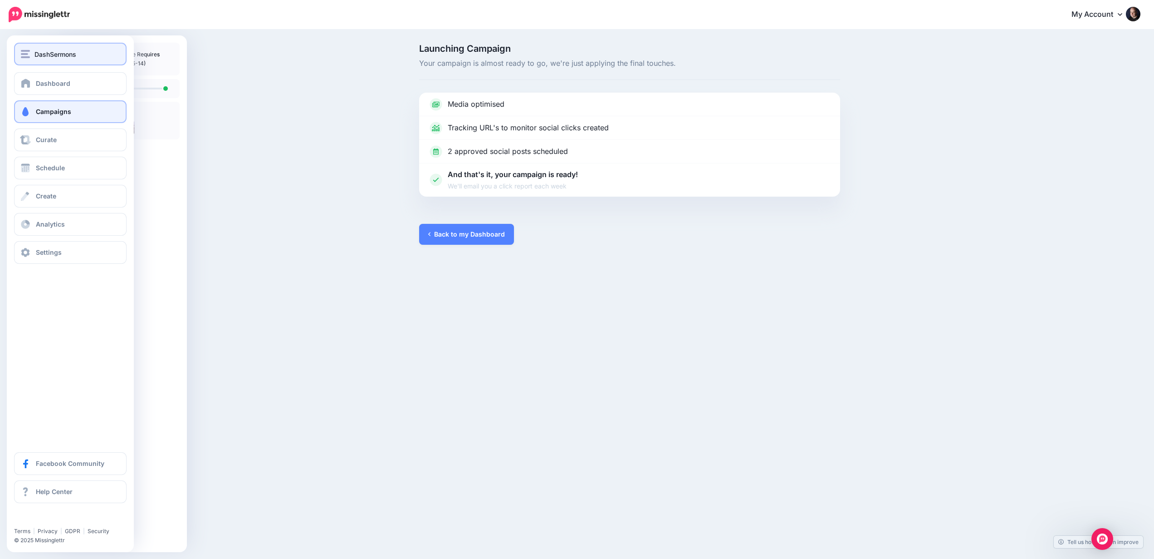
click at [26, 53] on img "button" at bounding box center [25, 54] width 9 height 8
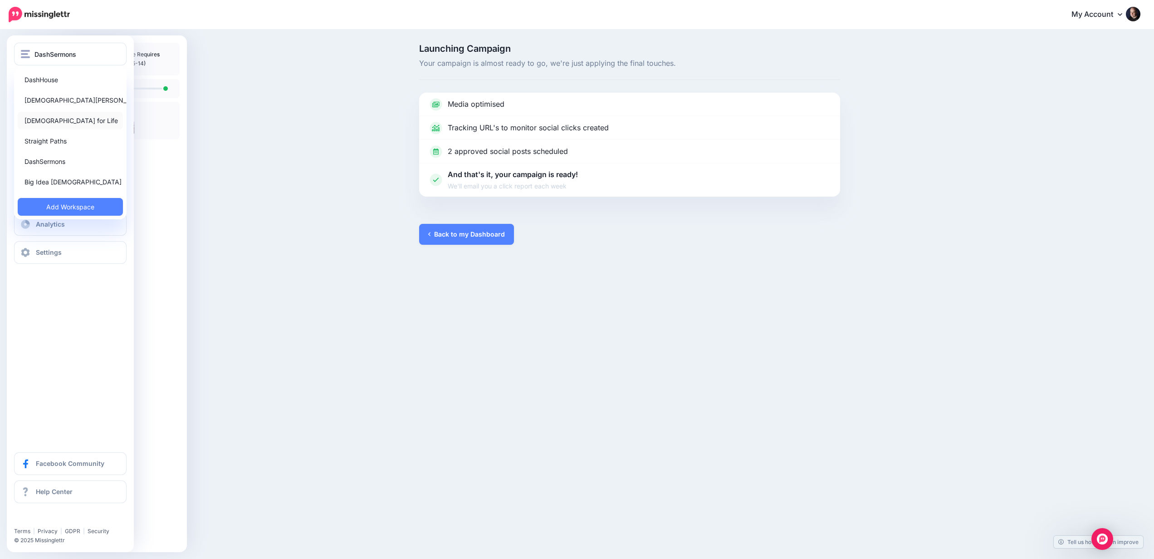
click at [60, 119] on link "[DEMOGRAPHIC_DATA] for Life" at bounding box center [70, 121] width 105 height 18
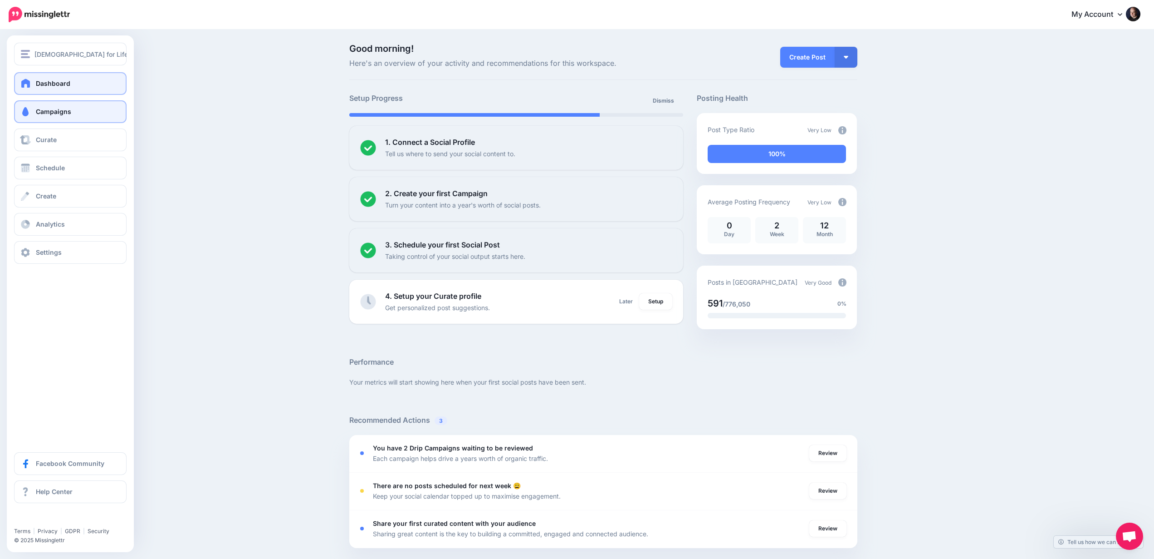
click at [50, 110] on span "Campaigns" at bounding box center [53, 112] width 35 height 8
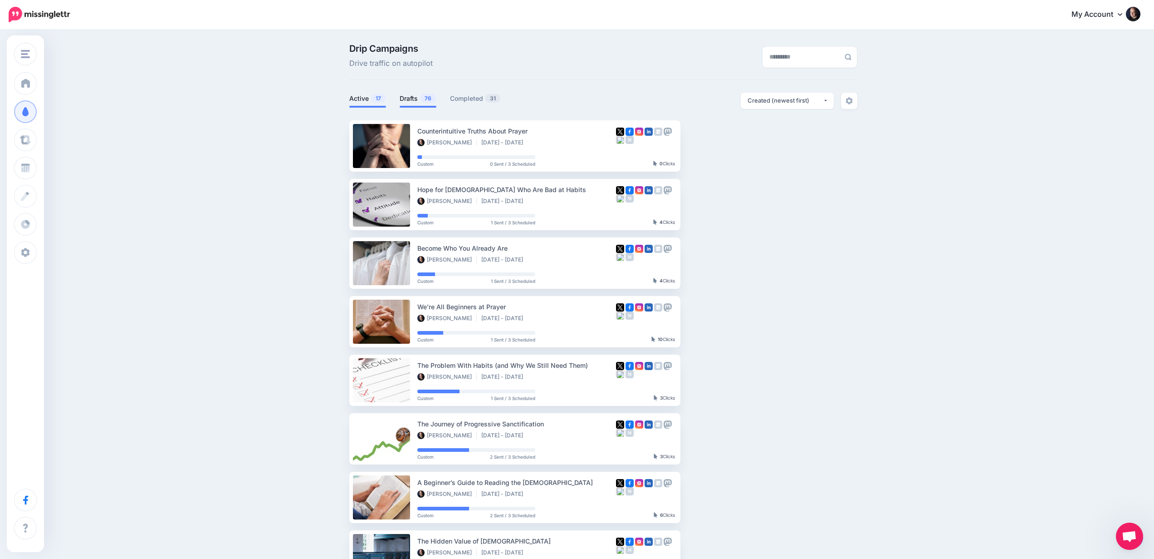
click at [412, 99] on link "Drafts 76" at bounding box center [418, 98] width 37 height 11
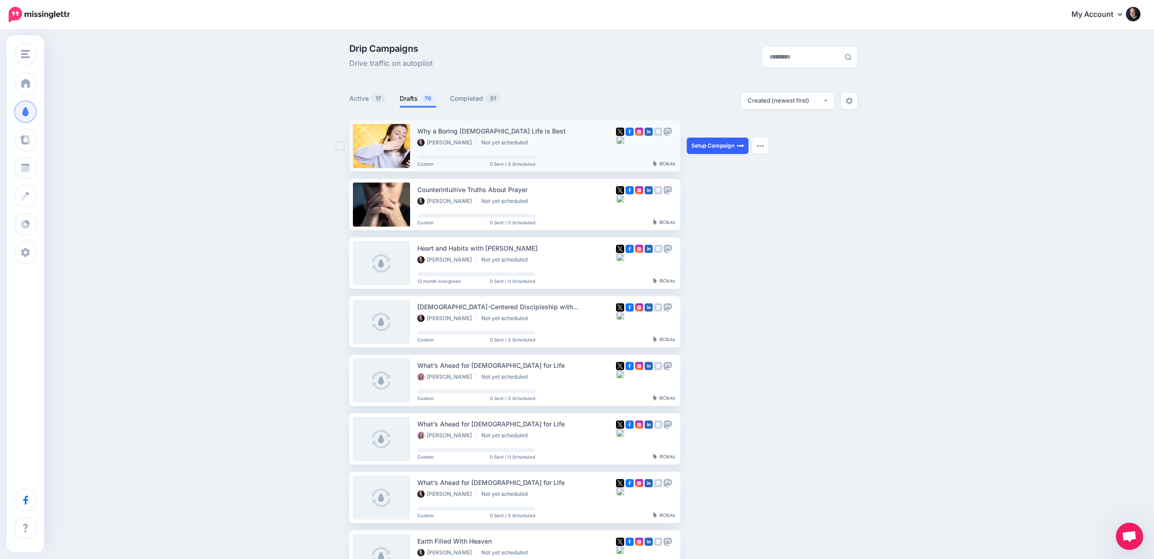
click at [704, 143] on link "Setup Campaign" at bounding box center [718, 146] width 62 height 16
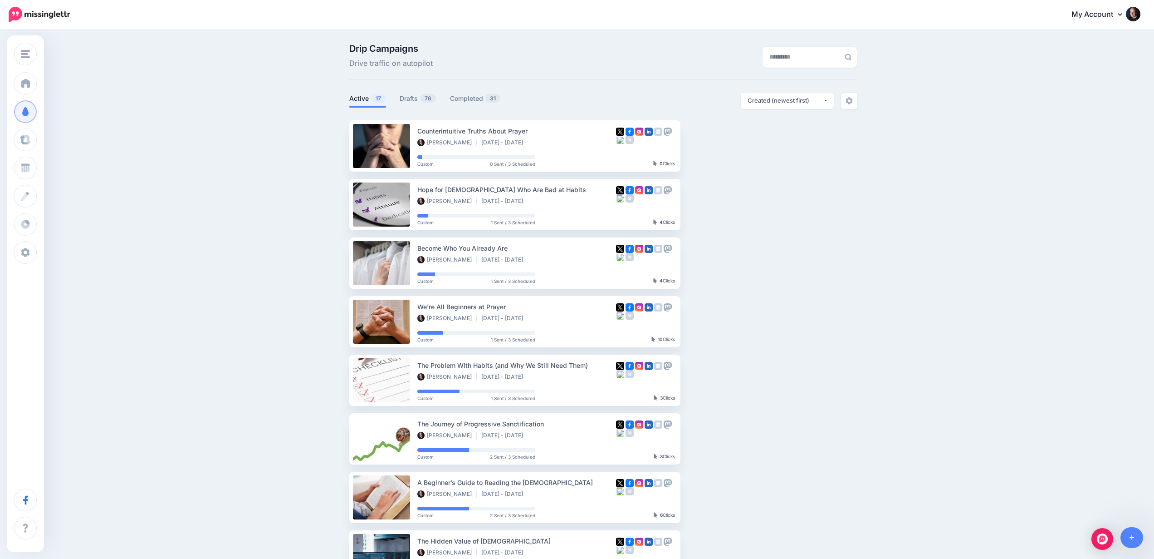
scroll to position [1, 0]
click at [413, 95] on link "Drafts 76" at bounding box center [418, 97] width 37 height 11
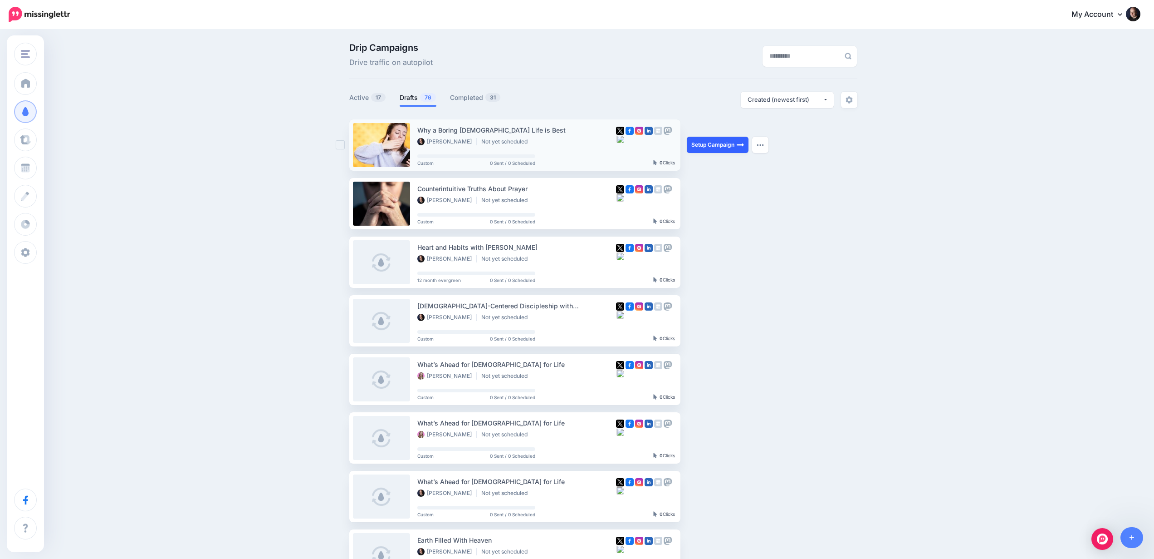
click at [707, 140] on link "Setup Campaign" at bounding box center [718, 145] width 62 height 16
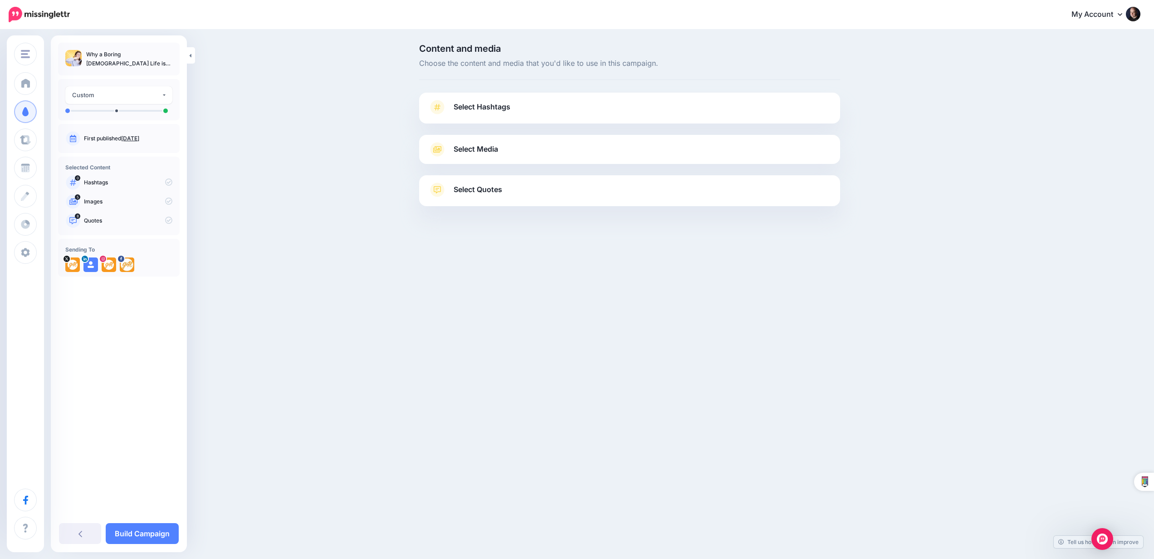
click at [663, 155] on link "Select Media" at bounding box center [629, 149] width 403 height 15
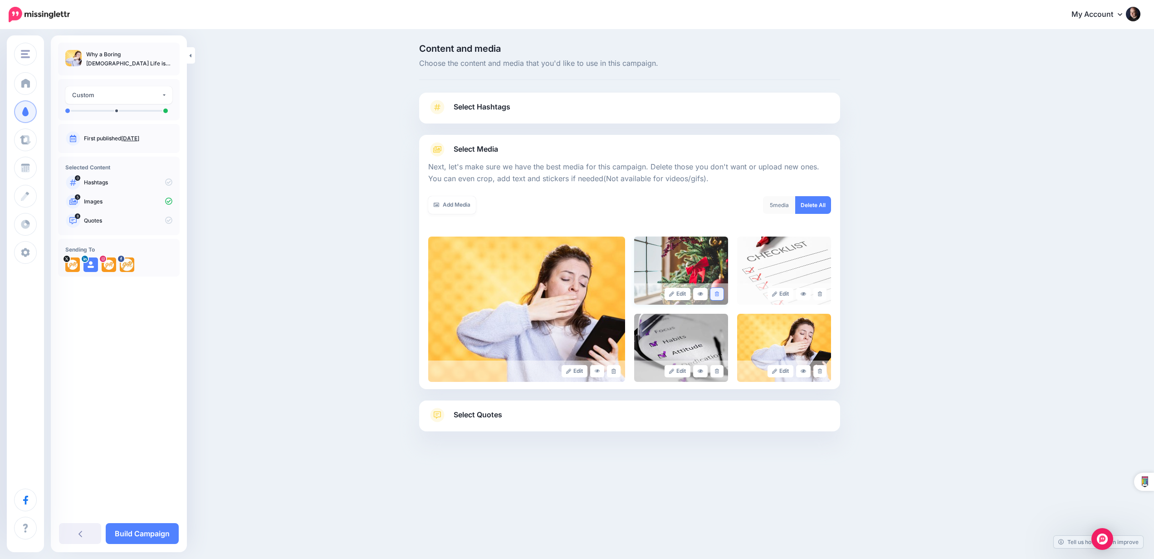
click at [715, 289] on link at bounding box center [717, 294] width 13 height 12
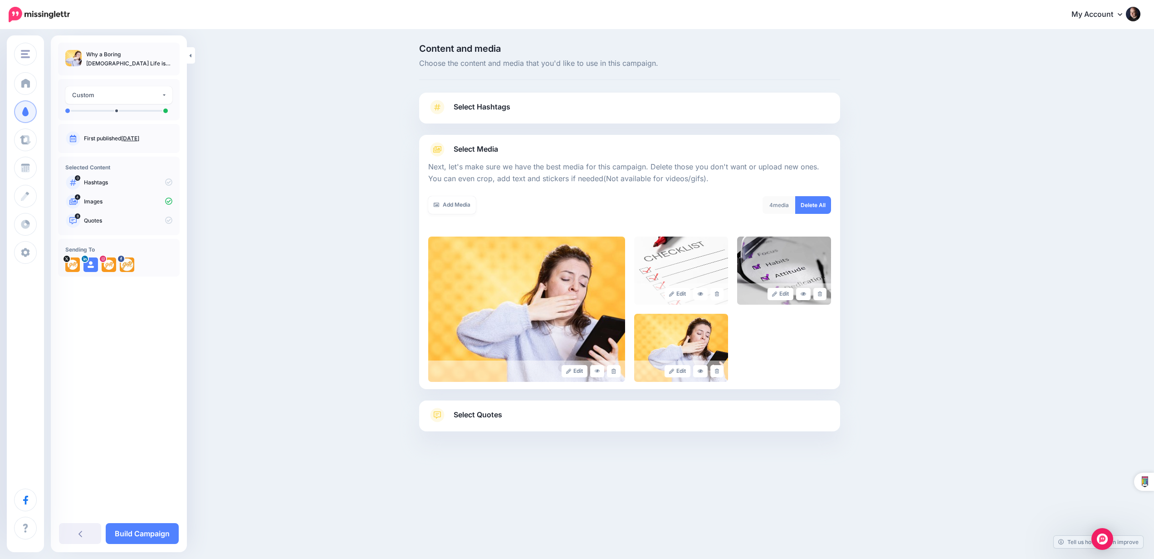
click at [715, 289] on link at bounding box center [717, 294] width 13 height 12
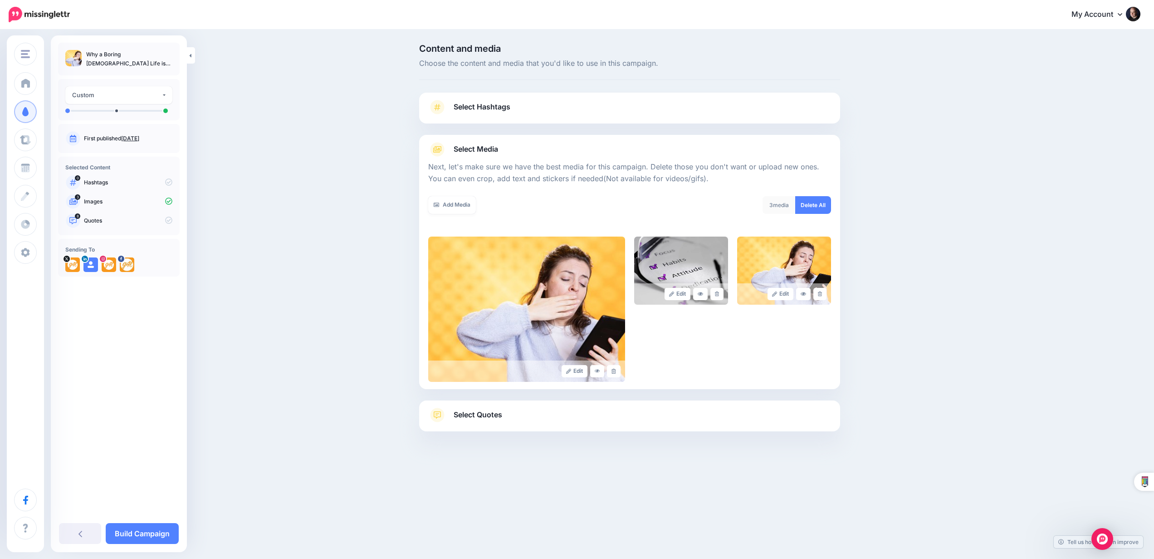
click at [715, 289] on link at bounding box center [717, 294] width 13 height 12
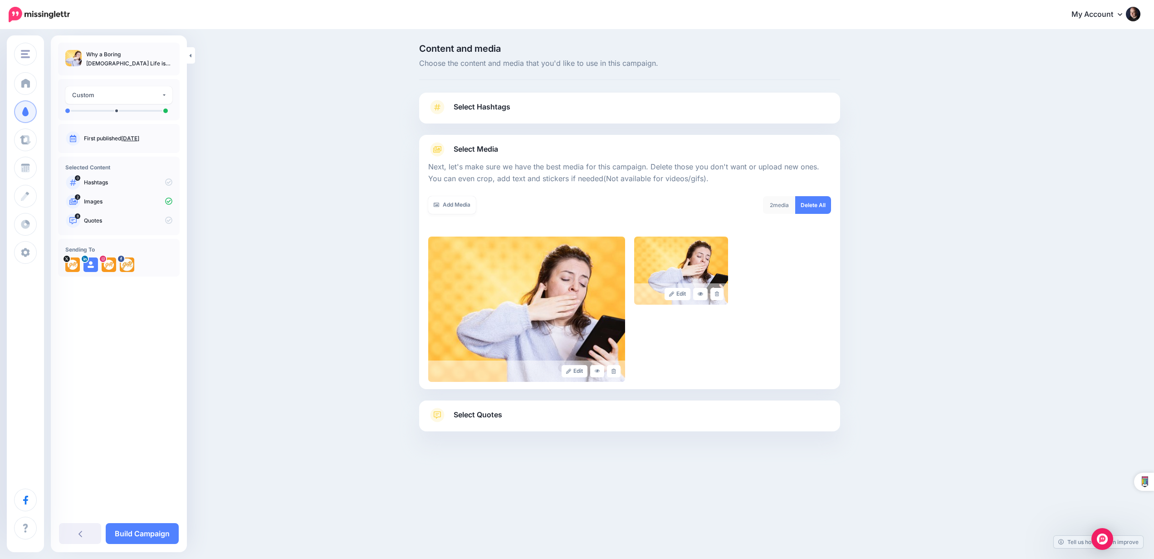
click at [715, 289] on link at bounding box center [717, 294] width 13 height 12
click at [759, 411] on link "Select Quotes" at bounding box center [629, 420] width 403 height 24
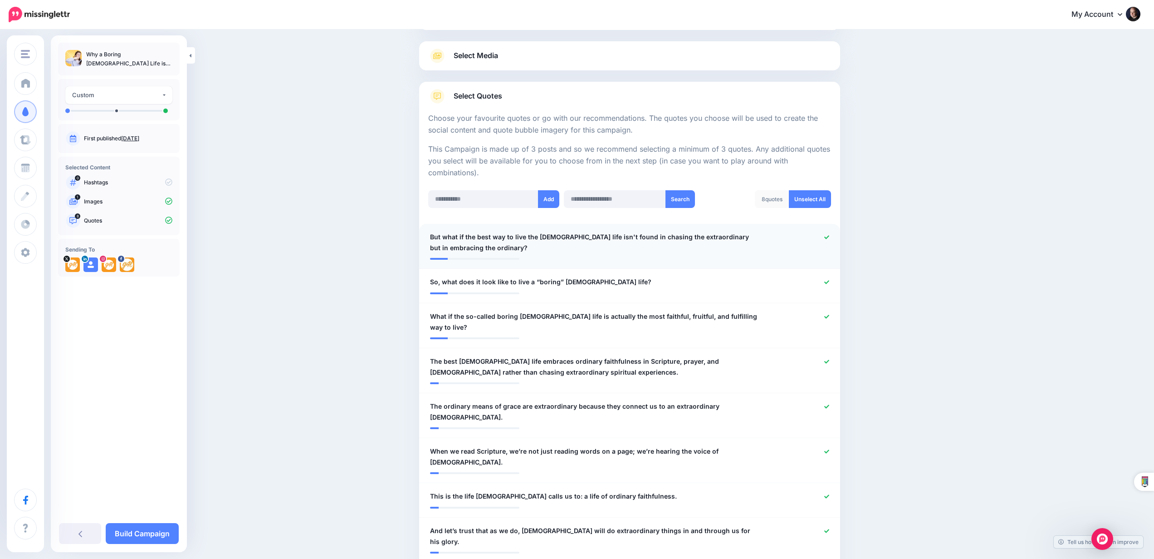
scroll to position [101, 0]
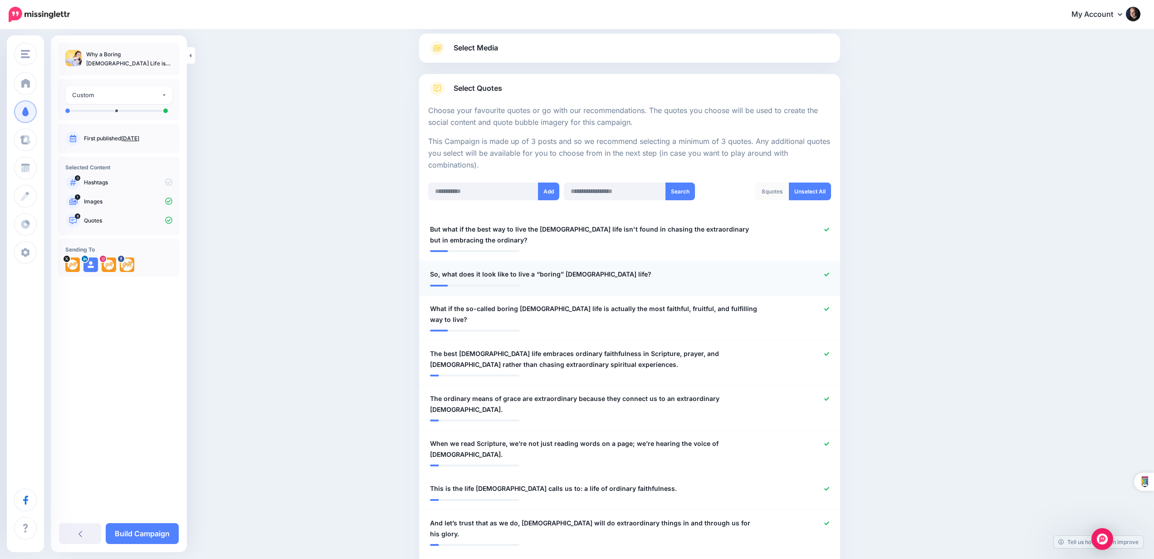
click at [826, 273] on icon at bounding box center [827, 274] width 5 height 4
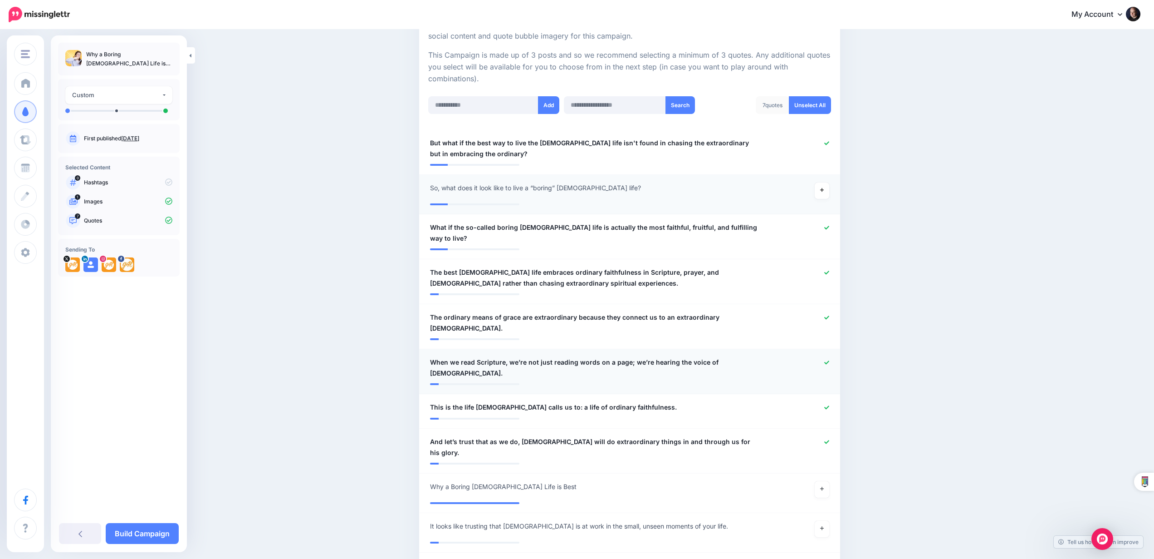
scroll to position [188, 0]
click at [828, 359] on icon at bounding box center [827, 361] width 5 height 5
click at [826, 438] on icon at bounding box center [827, 440] width 5 height 5
click at [160, 527] on link "Build Campaign" at bounding box center [142, 533] width 73 height 21
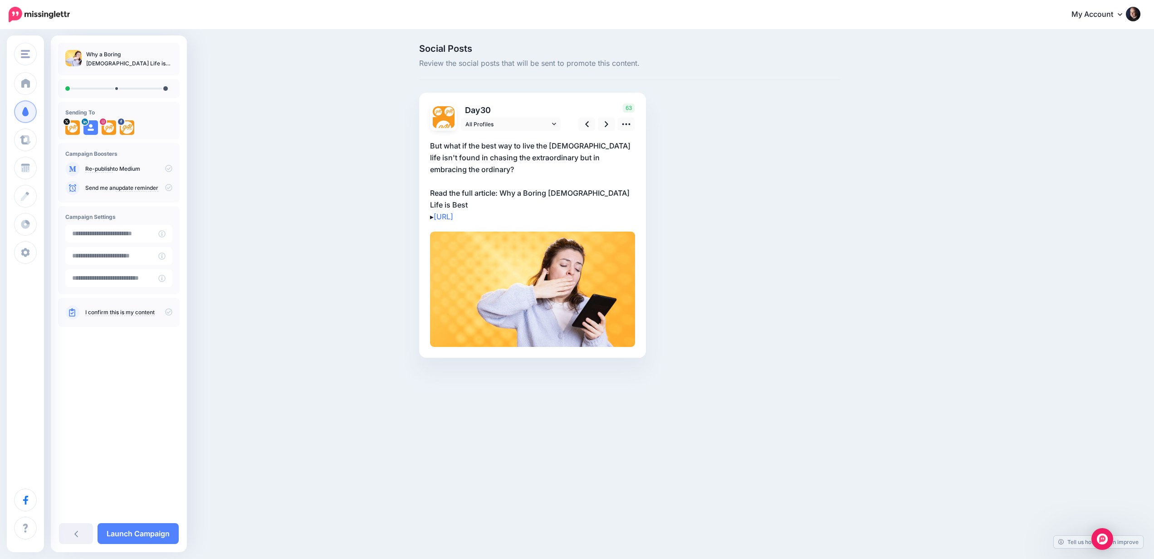
click at [521, 150] on p "But what if the best way to live the [DEMOGRAPHIC_DATA] life isn't found in cha…" at bounding box center [532, 181] width 205 height 83
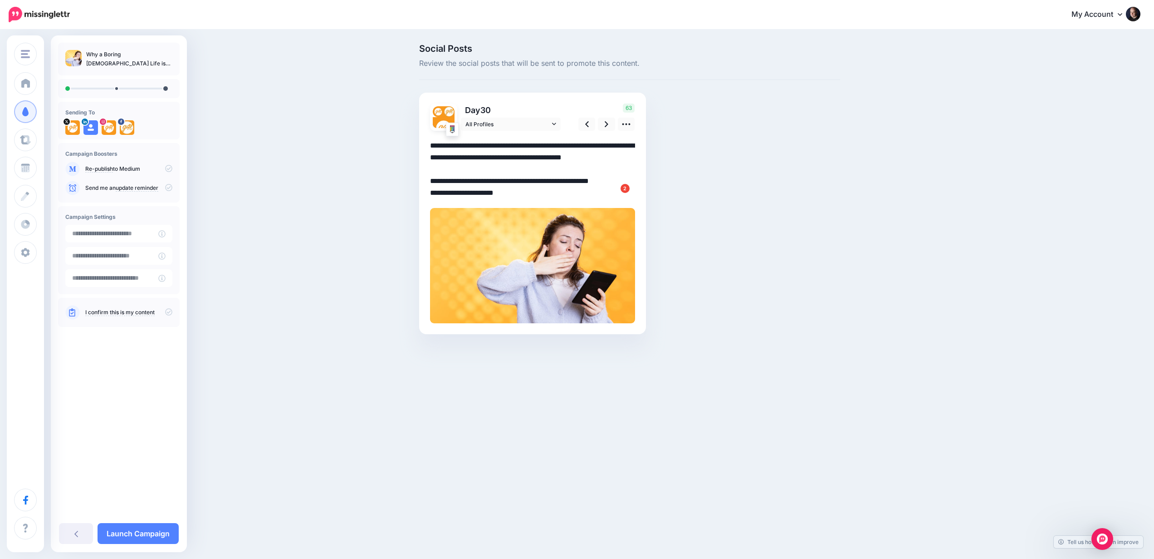
drag, startPoint x: 434, startPoint y: 144, endPoint x: 428, endPoint y: 144, distance: 5.9
click at [428, 144] on div "Day 30 All Profiles" at bounding box center [532, 213] width 227 height 241
type textarea "**********"
click at [728, 118] on div "Social Posts Review the social posts that will be sent to promote this content.…" at bounding box center [630, 202] width 435 height 317
click at [604, 124] on link at bounding box center [606, 124] width 17 height 13
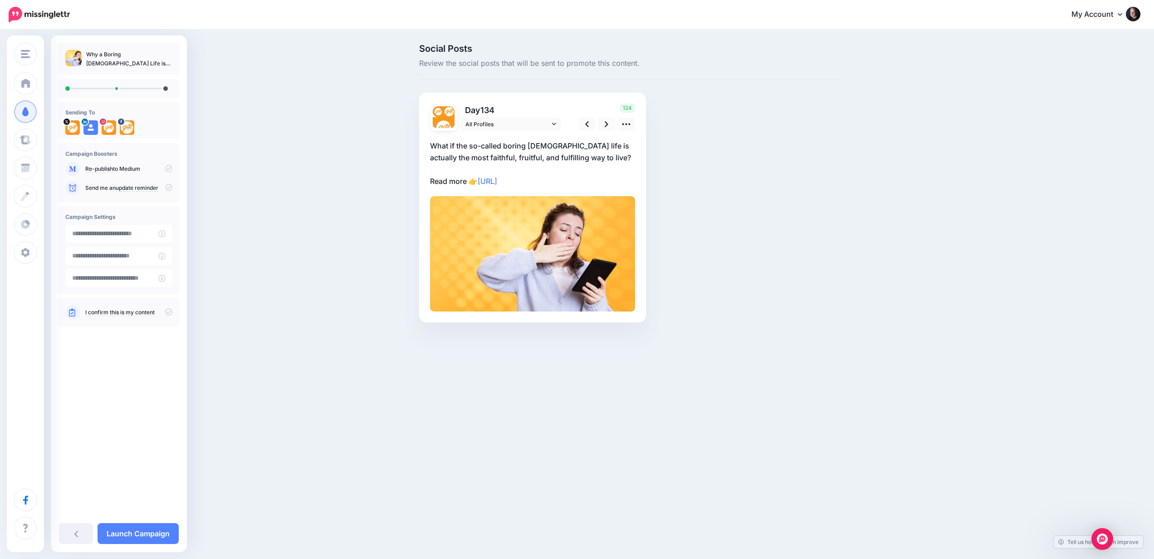
click at [167, 313] on icon at bounding box center [168, 311] width 7 height 7
click at [147, 532] on link "Launch Campaign" at bounding box center [138, 533] width 81 height 21
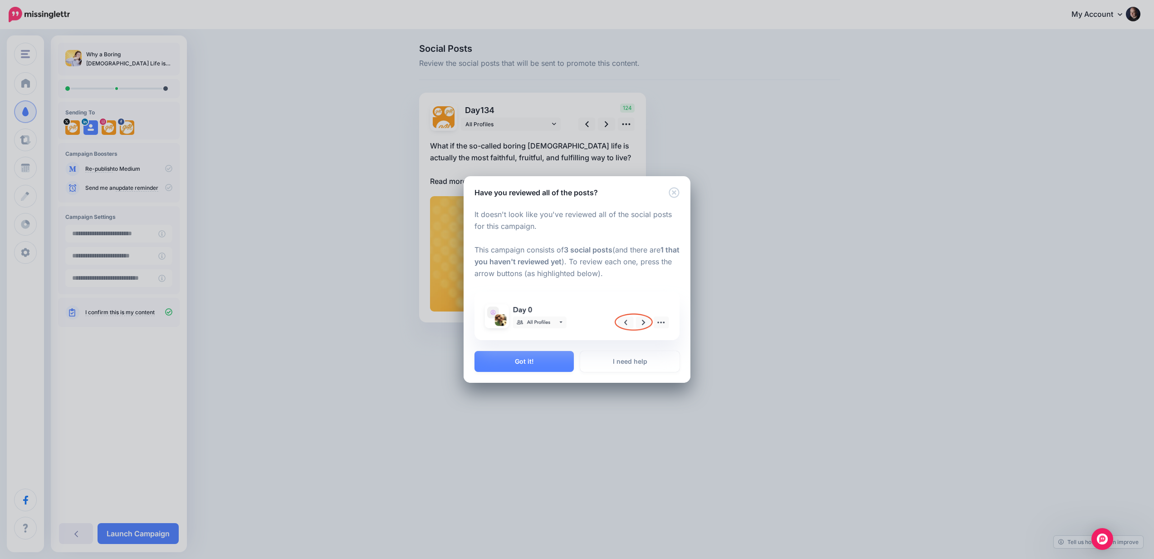
click at [675, 194] on icon "Close" at bounding box center [674, 192] width 10 height 10
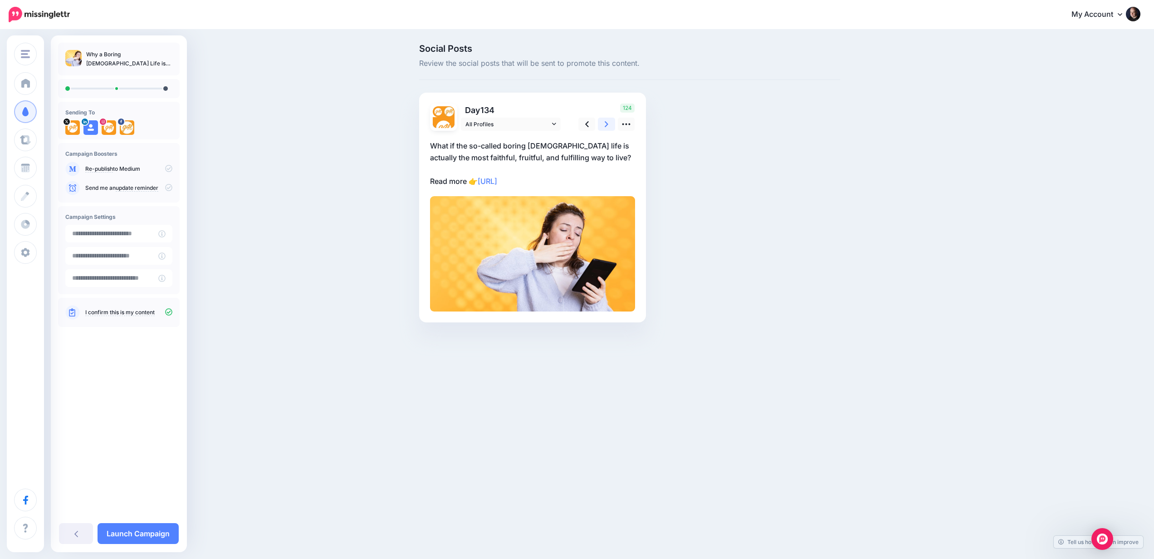
click at [605, 124] on icon at bounding box center [607, 124] width 4 height 10
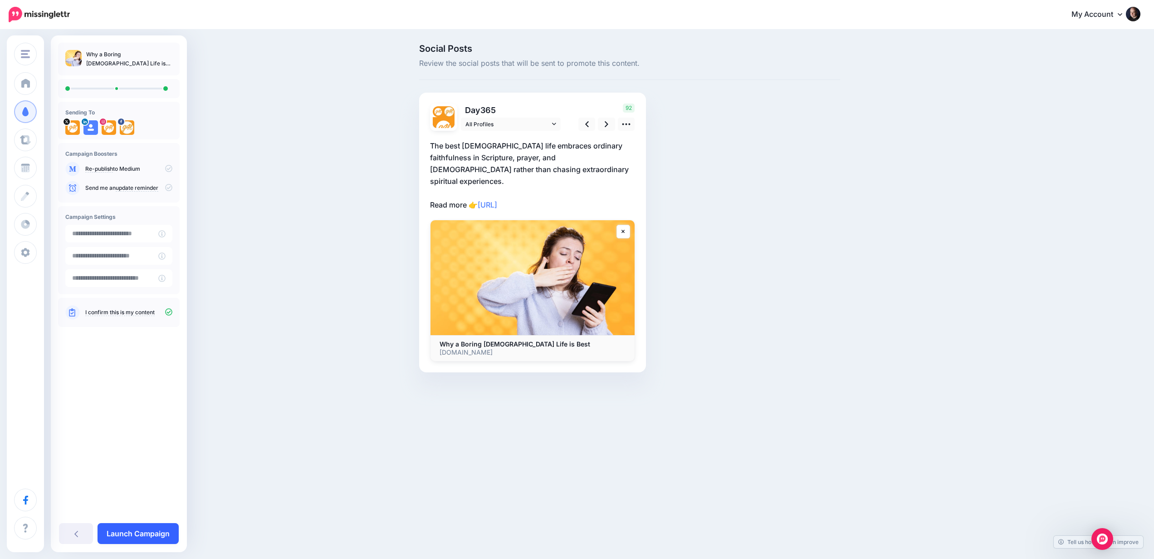
click at [146, 533] on link "Launch Campaign" at bounding box center [138, 533] width 81 height 21
